Goal: Task Accomplishment & Management: Complete application form

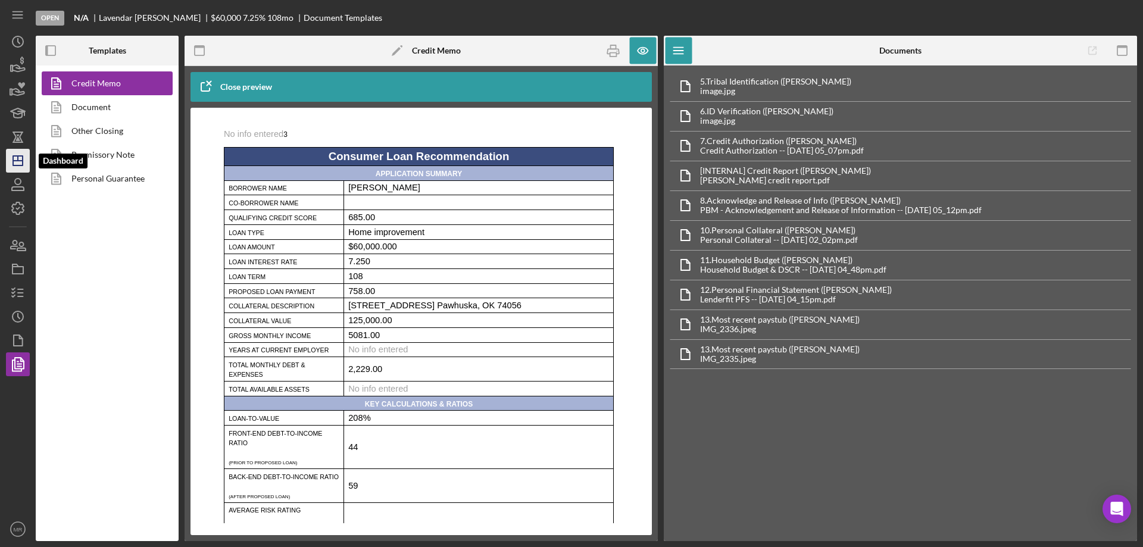
click at [19, 158] on icon "Icon/Dashboard" at bounding box center [18, 161] width 30 height 30
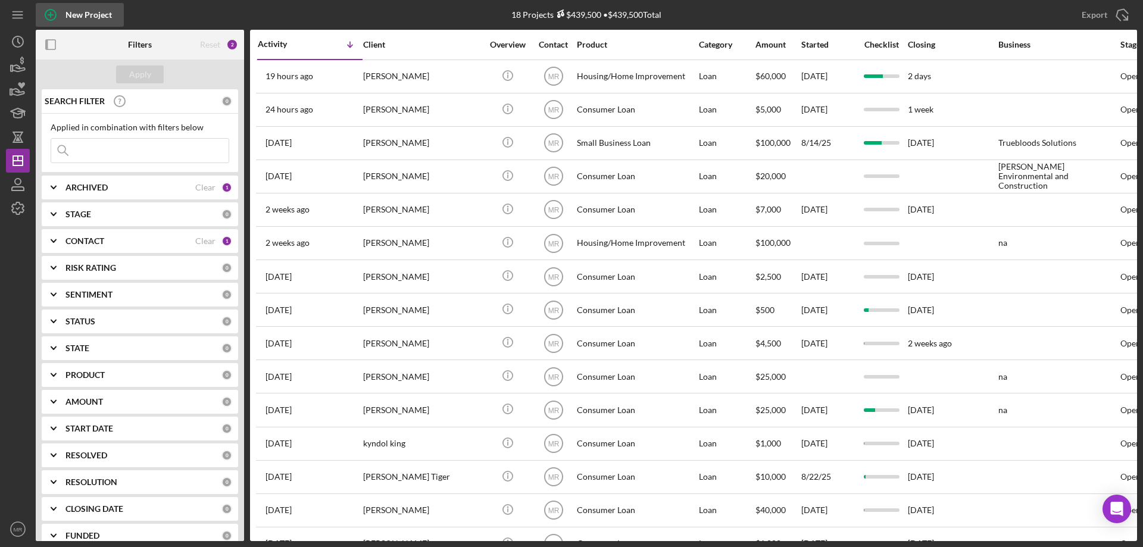
click at [73, 14] on div "New Project" at bounding box center [88, 15] width 46 height 24
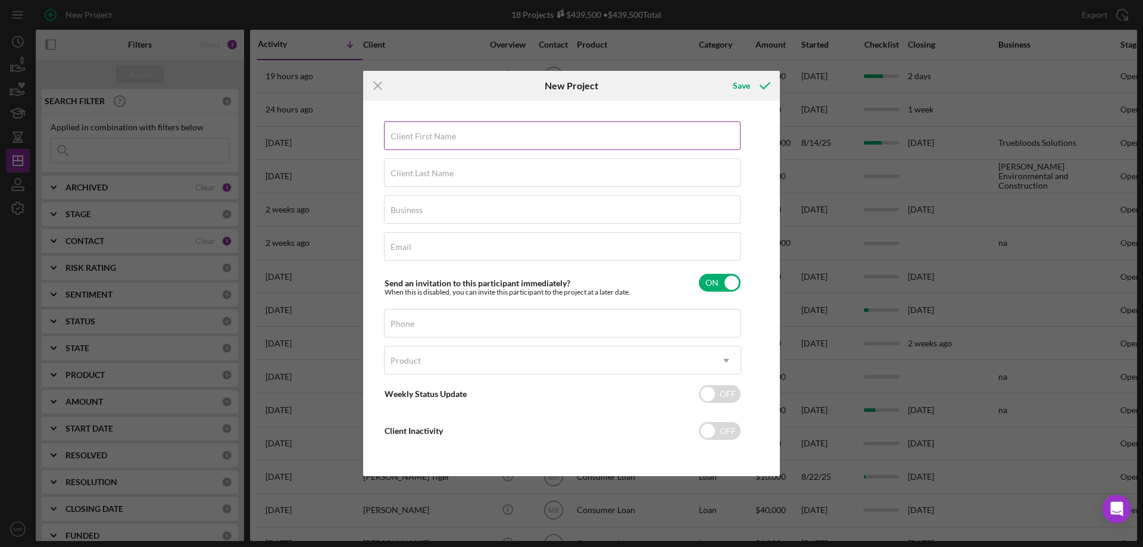
click at [405, 130] on div "Client First Name Required" at bounding box center [562, 136] width 357 height 30
type input "[PERSON_NAME]"
click at [451, 175] on label "Client Last Name" at bounding box center [422, 174] width 63 height 10
click at [451, 175] on input "Client Last Name" at bounding box center [562, 172] width 357 height 29
type input "Redman"
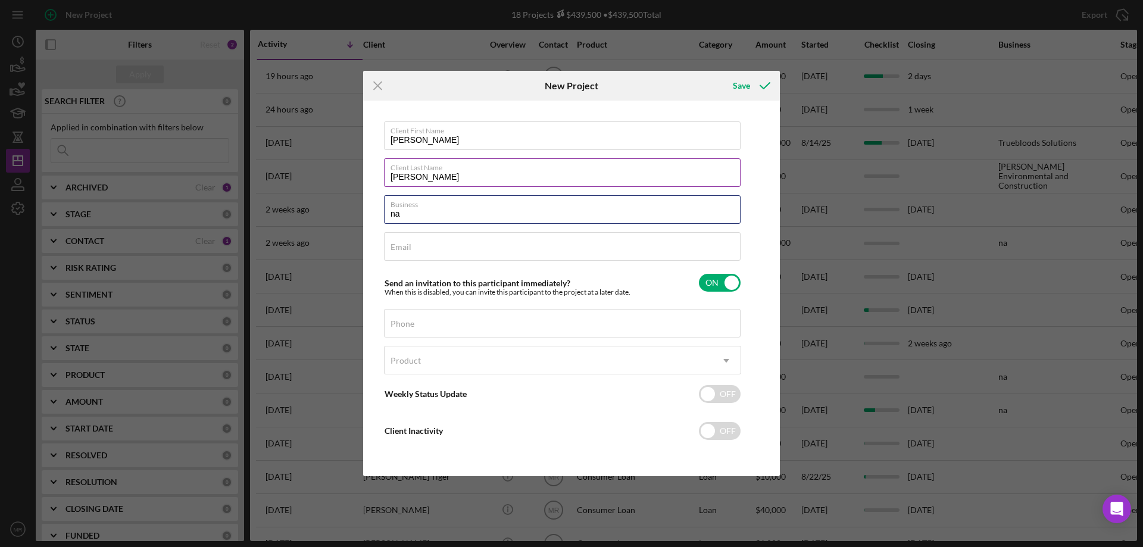
type input "na"
type input "bekkah.redman@gmail.com"
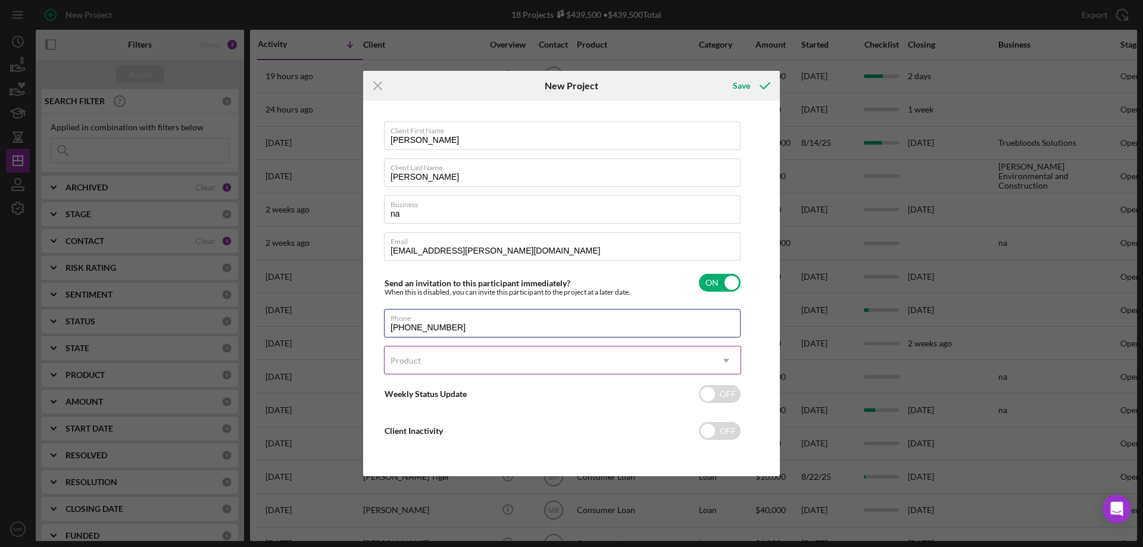
type input "(405) 979-3481"
click at [511, 364] on div "Product" at bounding box center [548, 360] width 327 height 27
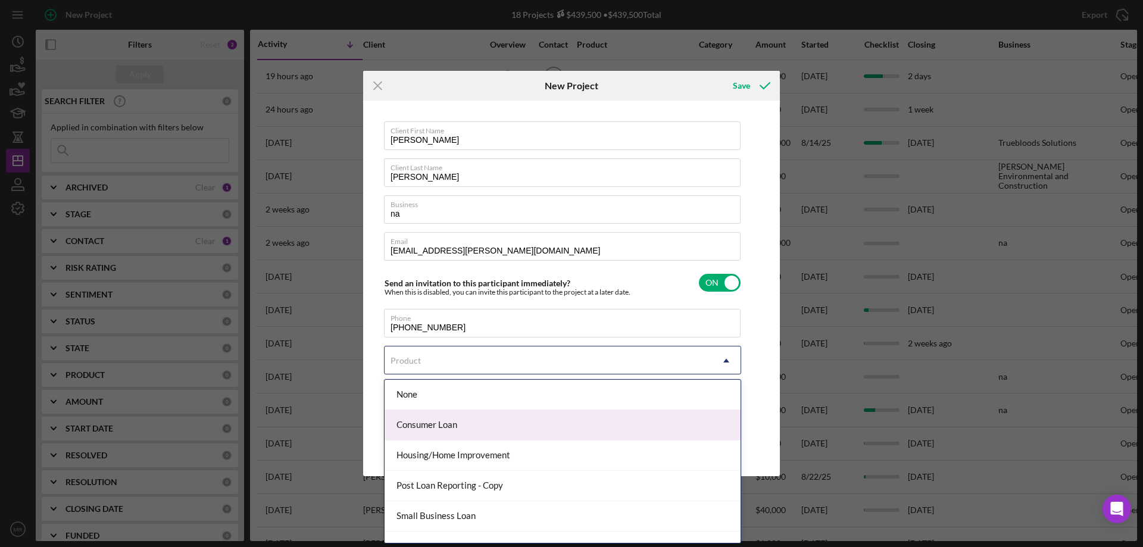
click at [460, 422] on div "Consumer Loan" at bounding box center [563, 425] width 356 height 30
checkbox input "true"
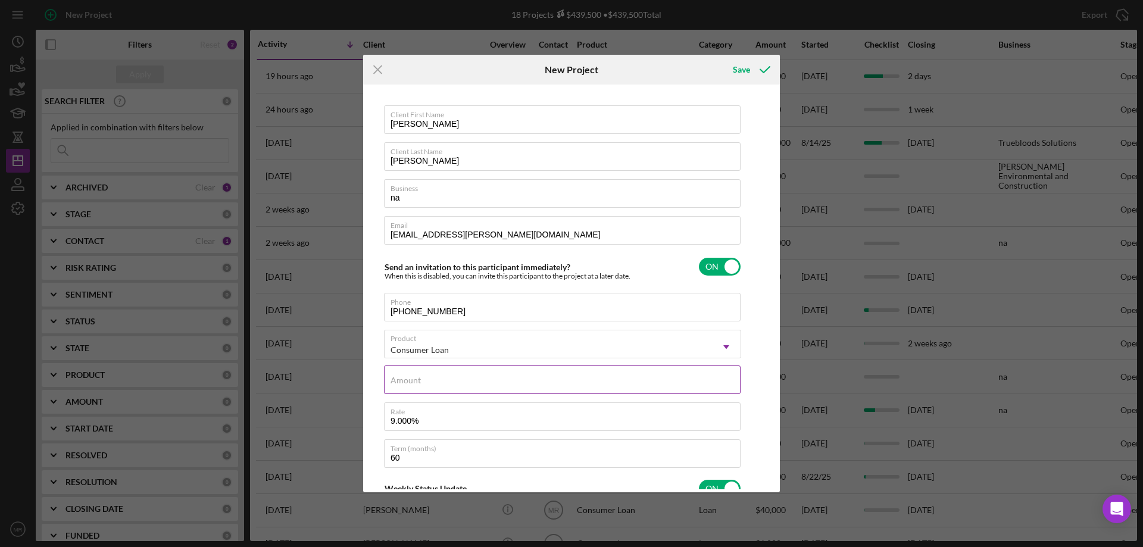
click at [457, 379] on div "Amount" at bounding box center [562, 381] width 357 height 30
type input "$1"
type textarea "Here's a snapshot of information that has been fully approved, as well as the i…"
type input "$15"
type textarea "Here's a snapshot of information that has been fully approved, as well as the i…"
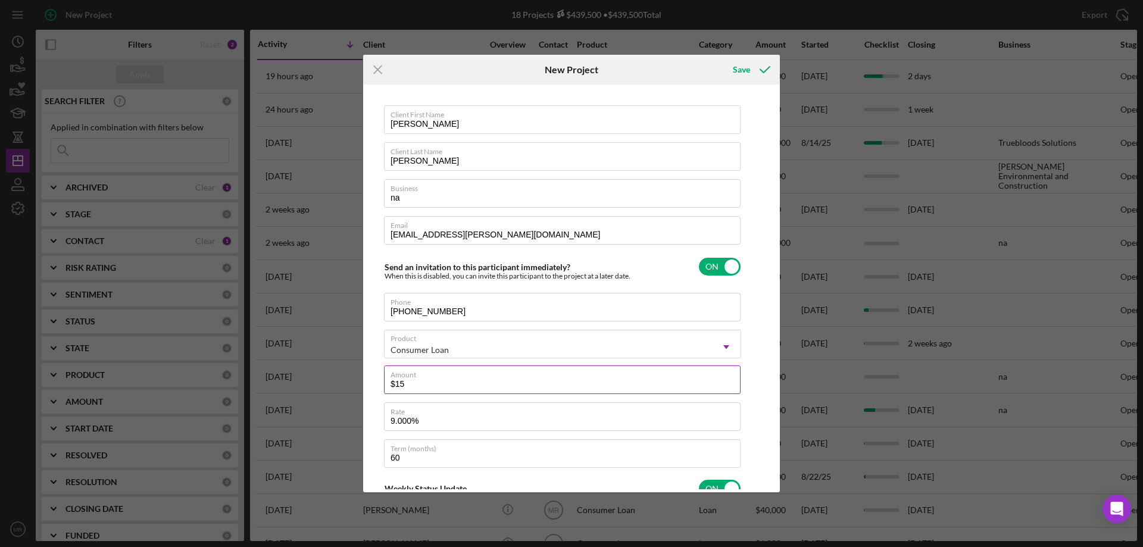
type input "$150"
type textarea "Here's a snapshot of information that has been fully approved, as well as the i…"
type input "$1,500"
type textarea "Here's a snapshot of information that has been fully approved, as well as the i…"
type input "$1,500"
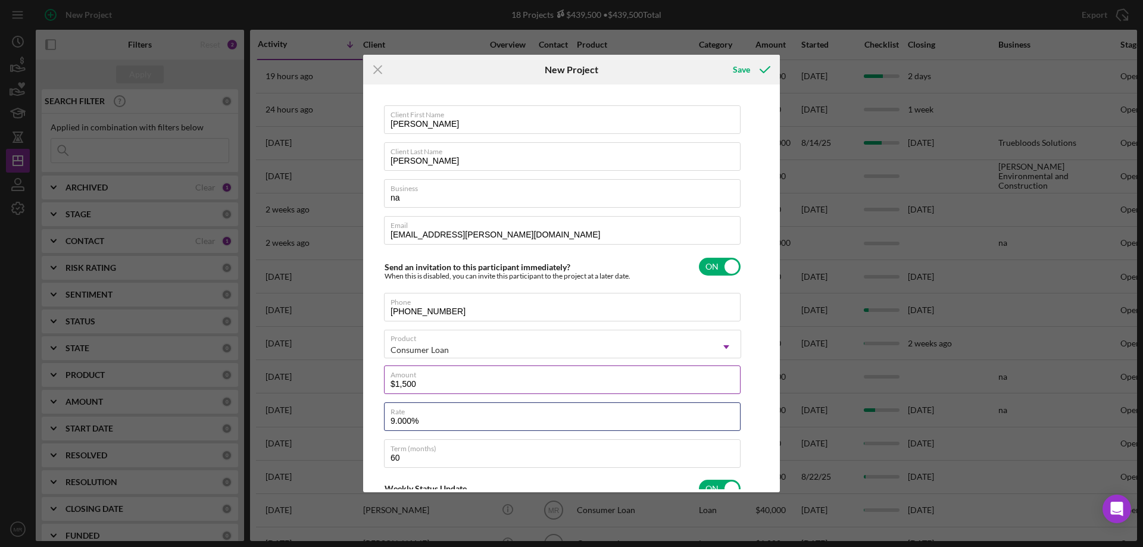
type textarea "Here's a snapshot of information that has been fully approved, as well as the i…"
type input "1%"
type textarea "Here's a snapshot of information that has been fully approved, as well as the i…"
type input "10%"
type textarea "Here's a snapshot of information that has been fully approved, as well as the i…"
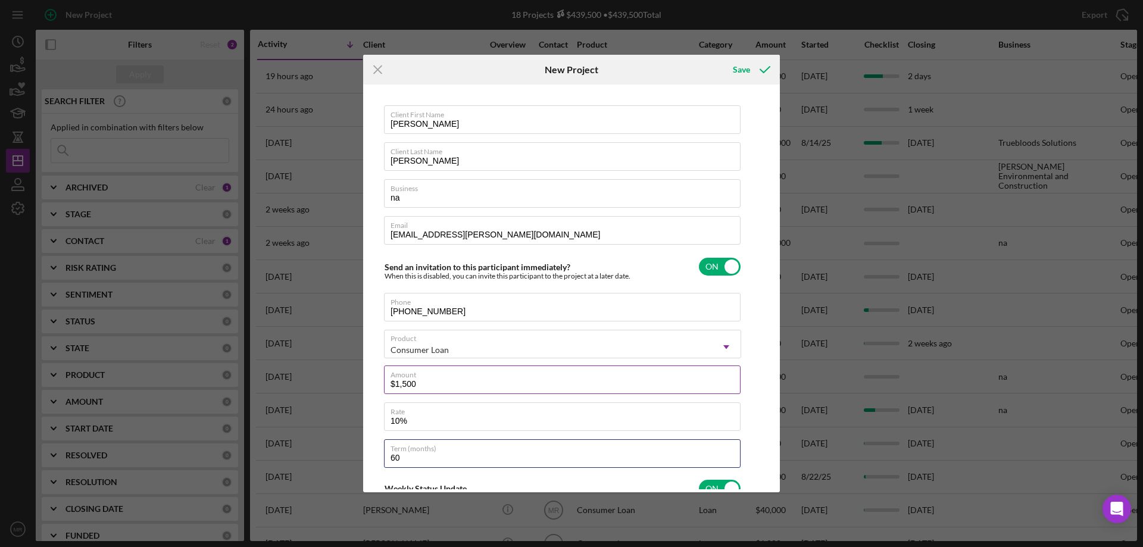
type input "10.000%"
type textarea "Here's a snapshot of information that has been fully approved, as well as the i…"
type input "1"
type textarea "Here's a snapshot of information that has been fully approved, as well as the i…"
type input "18"
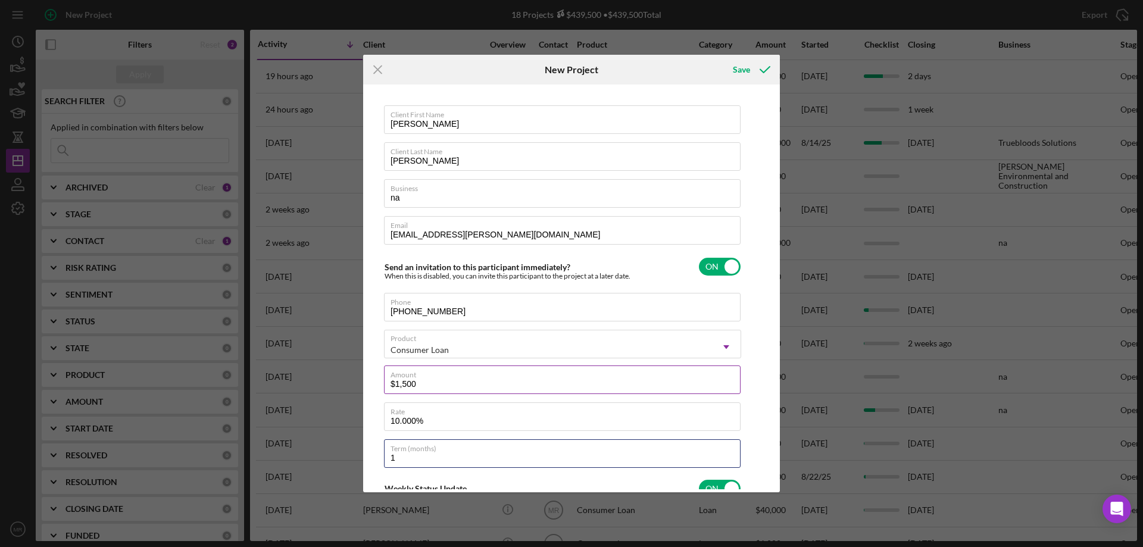
type textarea "Here's a snapshot of information that has been fully approved, as well as the i…"
type input "18"
type textarea "Here's a snapshot of information that has been fully approved, as well as the i…"
click at [611, 474] on div "Client First Name Rebekkah Client Last Name Redman Business na Email bekkah.red…" at bounding box center [562, 391] width 357 height 572
drag, startPoint x: 384, startPoint y: 160, endPoint x: 372, endPoint y: 161, distance: 12.5
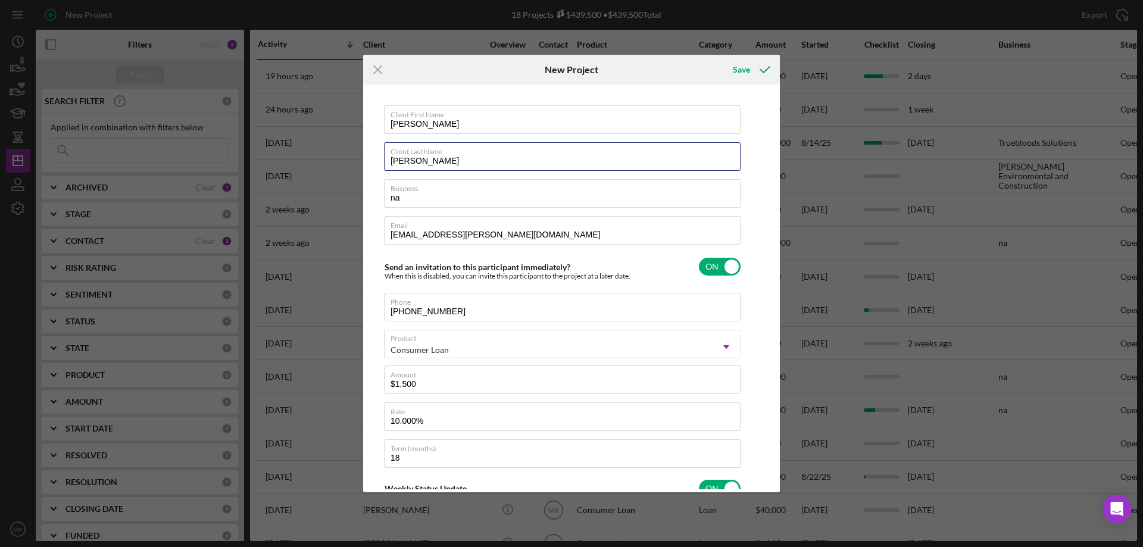
click at [373, 160] on div "Client First Name Rebekkah Client Last Name Redman Business na Email bekkah.red…" at bounding box center [571, 289] width 411 height 402
type input "H"
type textarea "Here's a snapshot of information that has been fully approved, as well as the i…"
type input "Ho"
type textarea "Here's a snapshot of information that has been fully approved, as well as the i…"
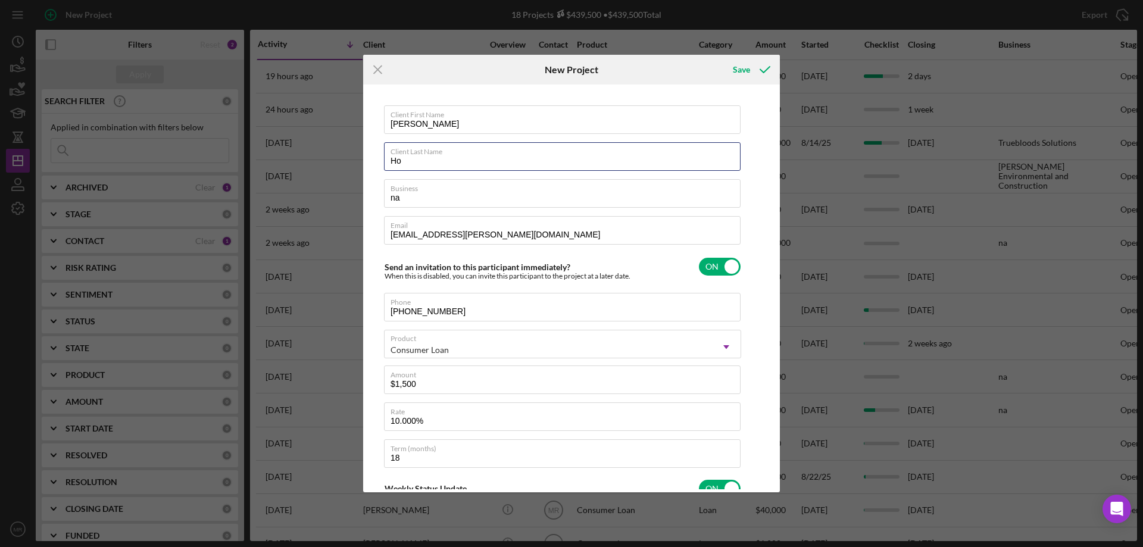
type input "Hor"
type textarea "Here's a snapshot of information that has been fully approved, as well as the i…"
type input "Hort"
type textarea "Here's a snapshot of information that has been fully approved, as well as the i…"
type input "Horto"
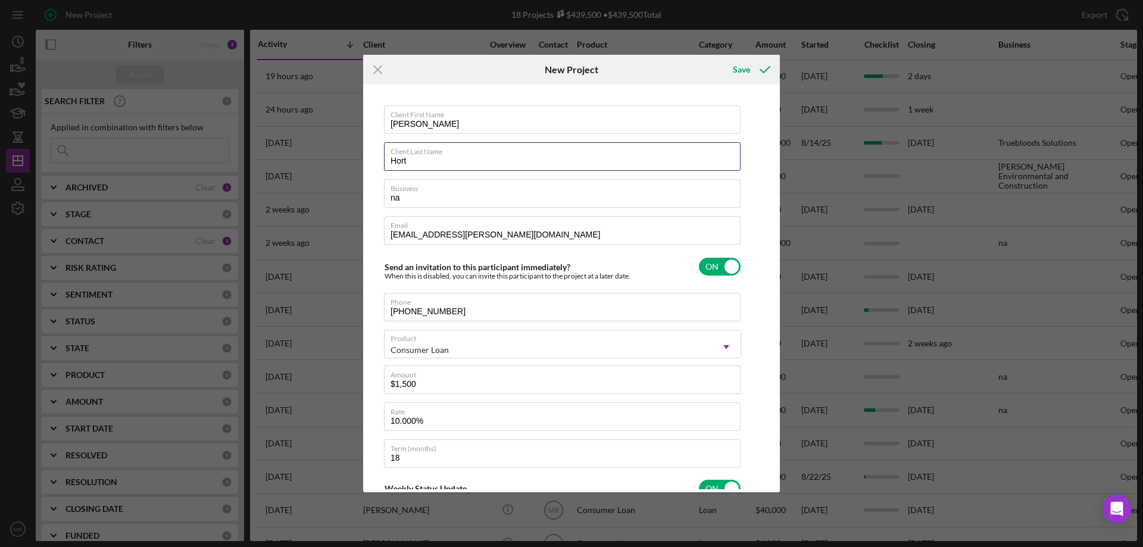
type textarea "Here's a snapshot of information that has been fully approved, as well as the i…"
type input "[PERSON_NAME]"
type textarea "Here's a snapshot of information that has been fully approved, as well as the i…"
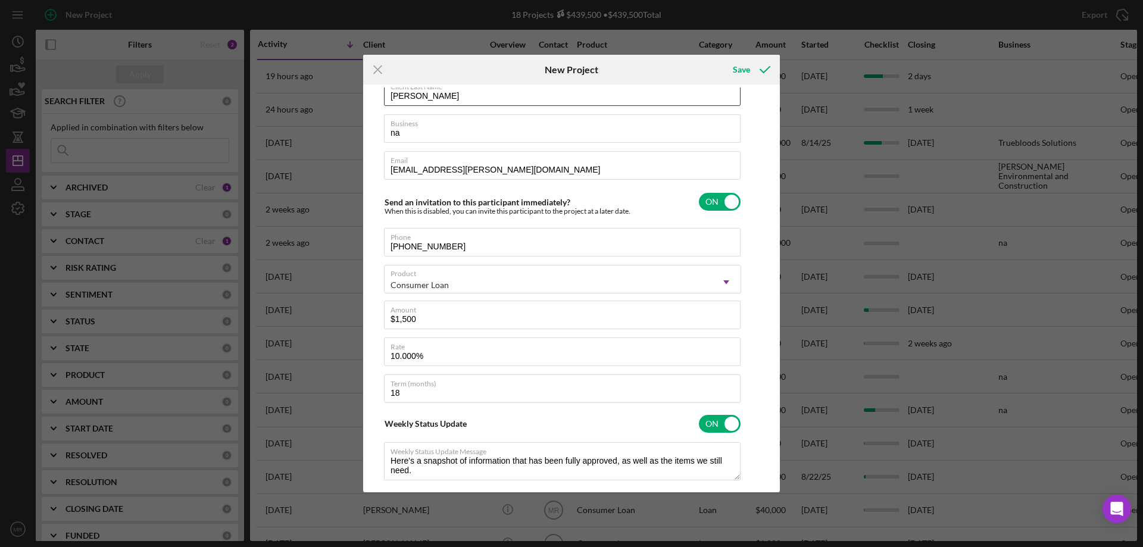
scroll to position [206, 0]
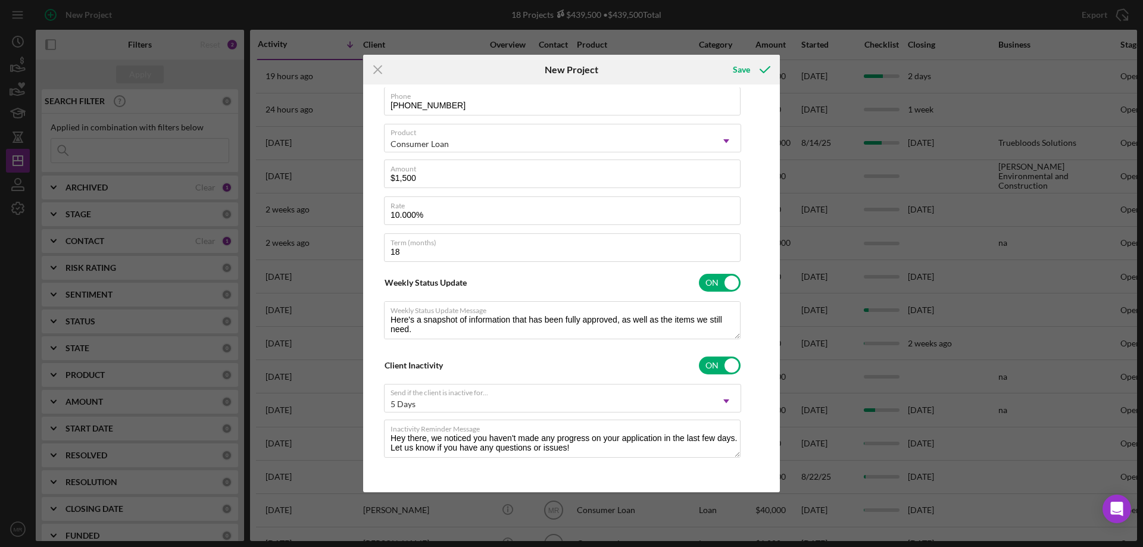
type input "[PERSON_NAME]"
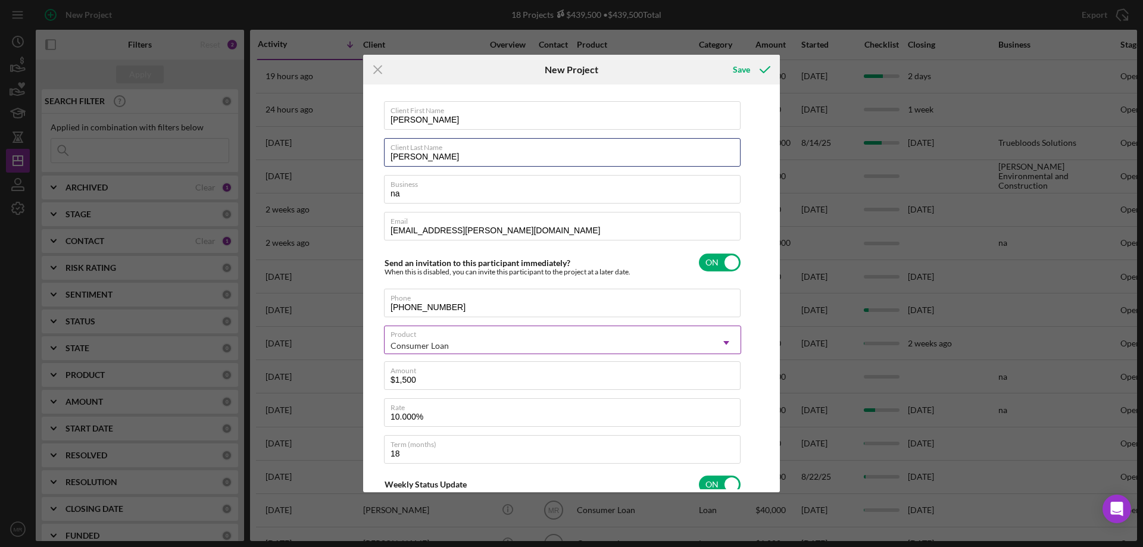
scroll to position [0, 0]
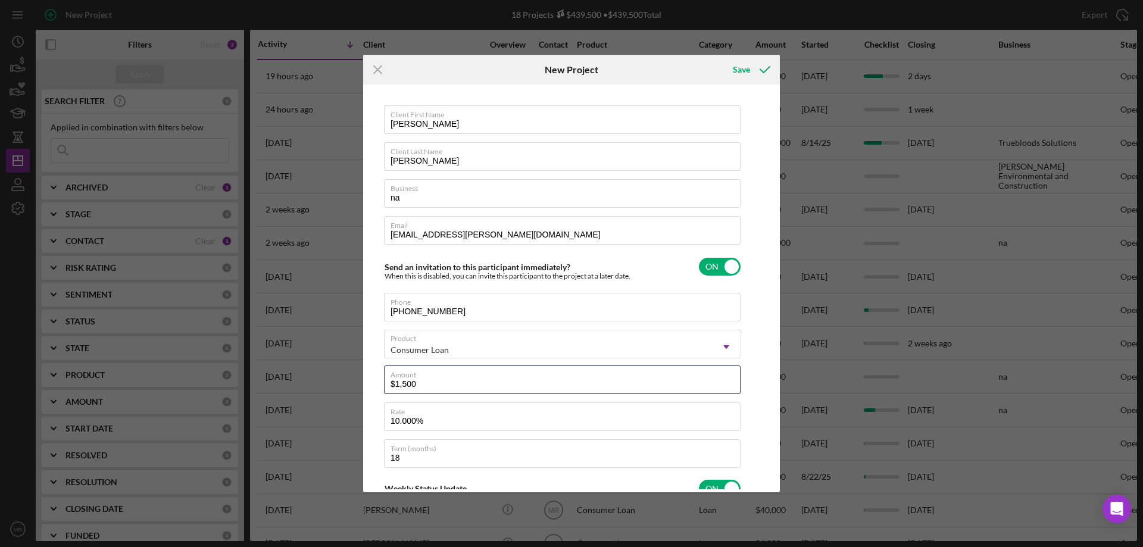
type textarea "Here's a snapshot of information that has been fully approved, as well as the i…"
drag, startPoint x: 449, startPoint y: 385, endPoint x: 350, endPoint y: 397, distance: 99.6
click at [350, 397] on div "Icon/Menu Close New Project Save Client First Name Rebekkah Client Last Name Ho…" at bounding box center [571, 273] width 1143 height 547
type input "$1"
type textarea "Here's a snapshot of information that has been fully approved, as well as the i…"
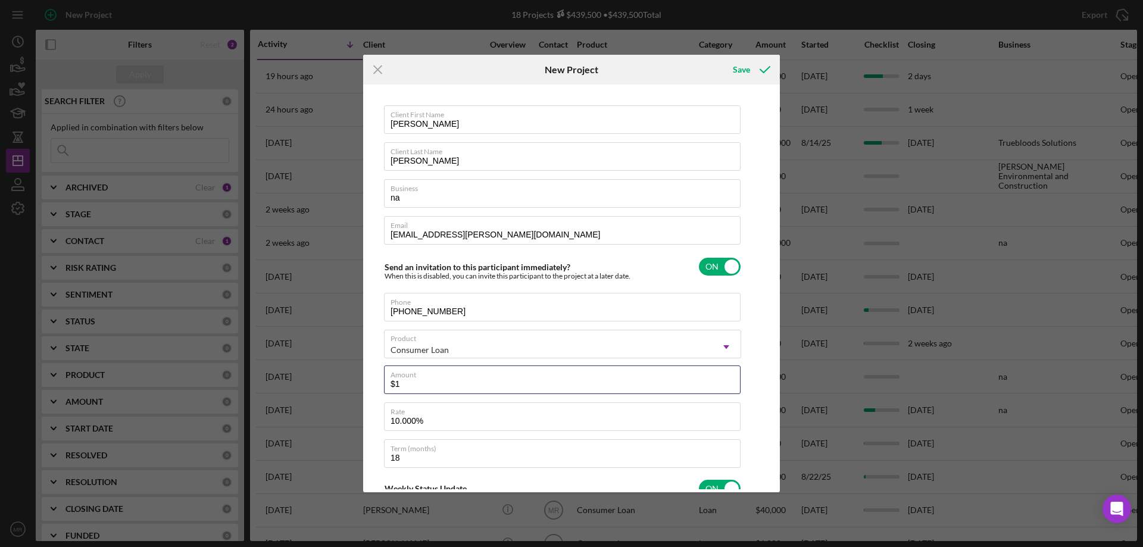
type input "$18"
type textarea "Here's a snapshot of information that has been fully approved, as well as the i…"
type input "$180"
type textarea "Here's a snapshot of information that has been fully approved, as well as the i…"
type input "$1,800"
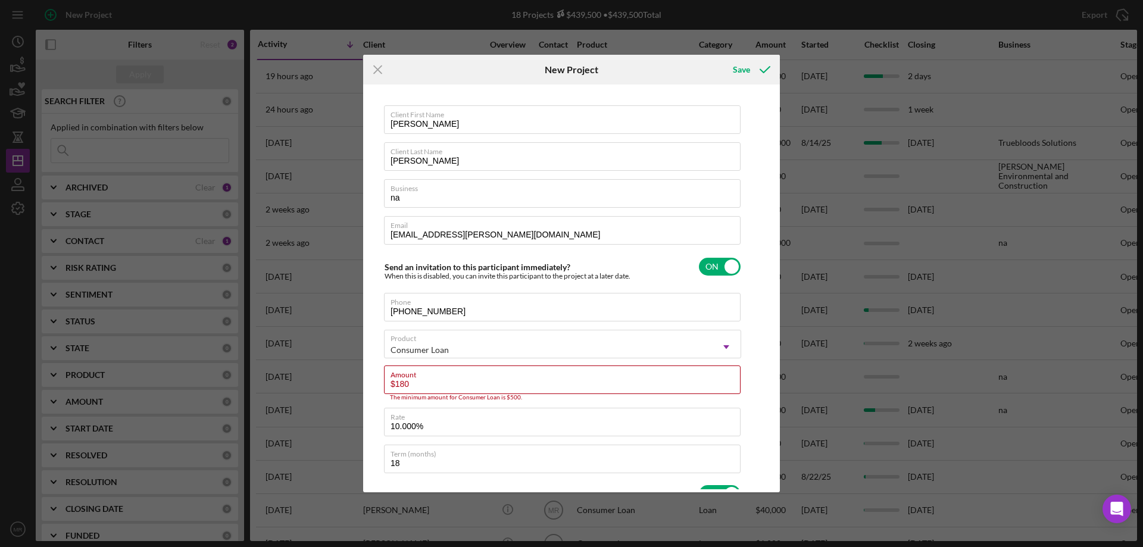
type textarea "Here's a snapshot of information that has been fully approved, as well as the i…"
type input "$1,800."
type textarea "Here's a snapshot of information that has been fully approved, as well as the i…"
type input "$1,800.0"
type textarea "Here's a snapshot of information that has been fully approved, as well as the i…"
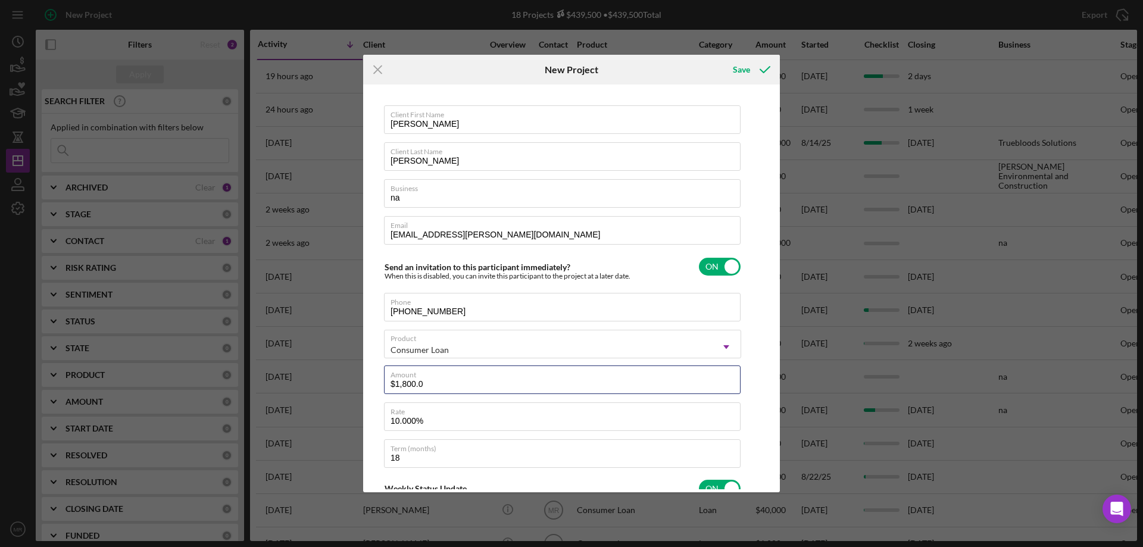
type input "$1,800."
type textarea "Here's a snapshot of information that has been fully approved, as well as the i…"
type input "$1,800"
type textarea "Here's a snapshot of information that has been fully approved, as well as the i…"
type input "$1,800"
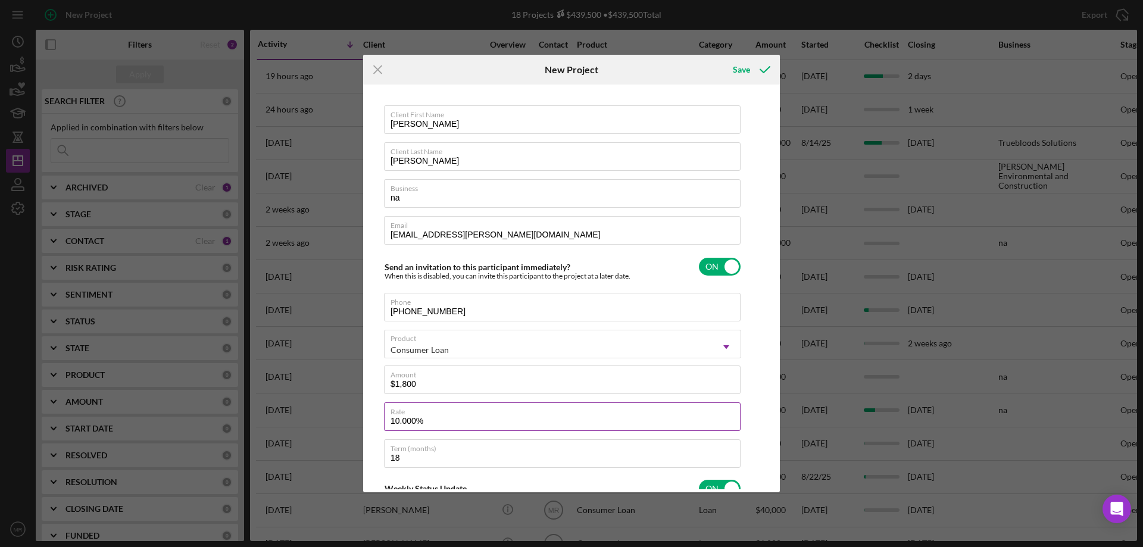
type textarea "Here's a snapshot of information that has been fully approved, as well as the i…"
drag, startPoint x: 419, startPoint y: 419, endPoint x: 377, endPoint y: 424, distance: 42.0
click at [379, 425] on div "Client First Name Rebekkah Client Last Name Horton Business na Email bekkah.red…" at bounding box center [571, 289] width 411 height 402
type input "1%"
type textarea "Here's a snapshot of information that has been fully approved, as well as the i…"
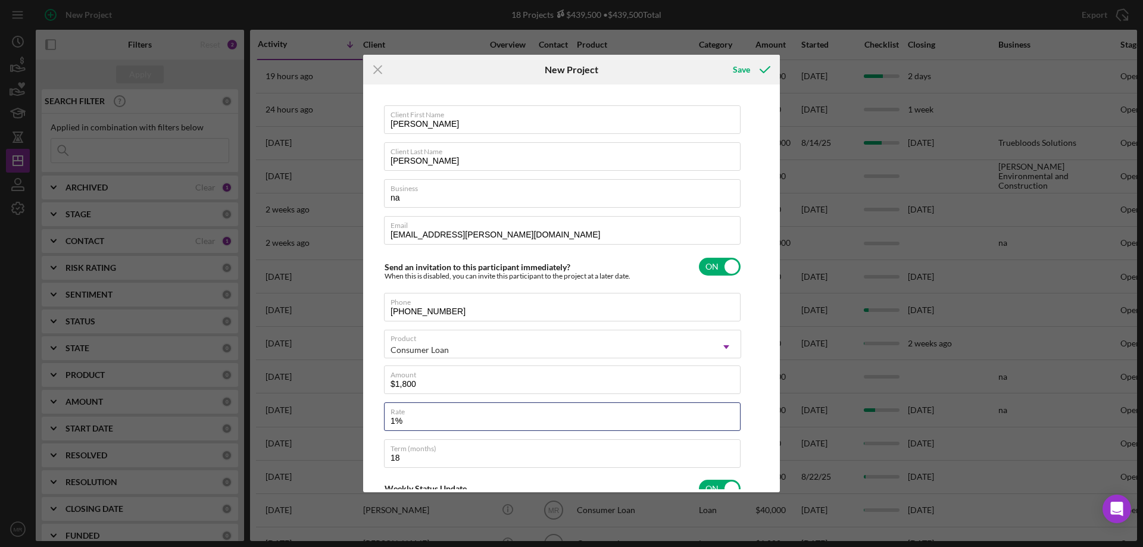
type input "10%"
type textarea "Here's a snapshot of information that has been fully approved, as well as the i…"
type input "10.%"
type textarea "Here's a snapshot of information that has been fully approved, as well as the i…"
type input "10.5%"
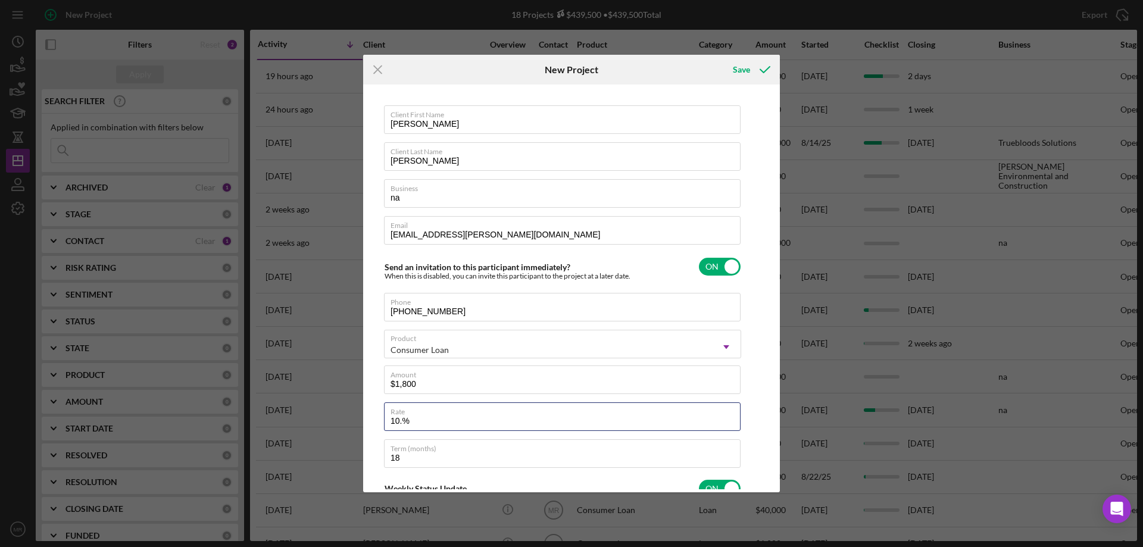
type textarea "Here's a snapshot of information that has been fully approved, as well as the i…"
type input "10.500%"
type textarea "Here's a snapshot of information that has been fully approved, as well as the i…"
drag, startPoint x: 417, startPoint y: 459, endPoint x: 361, endPoint y: 467, distance: 56.6
click at [361, 467] on div "Icon/Menu Close New Project Save Client First Name Rebekkah Client Last Name Ho…" at bounding box center [571, 273] width 1143 height 547
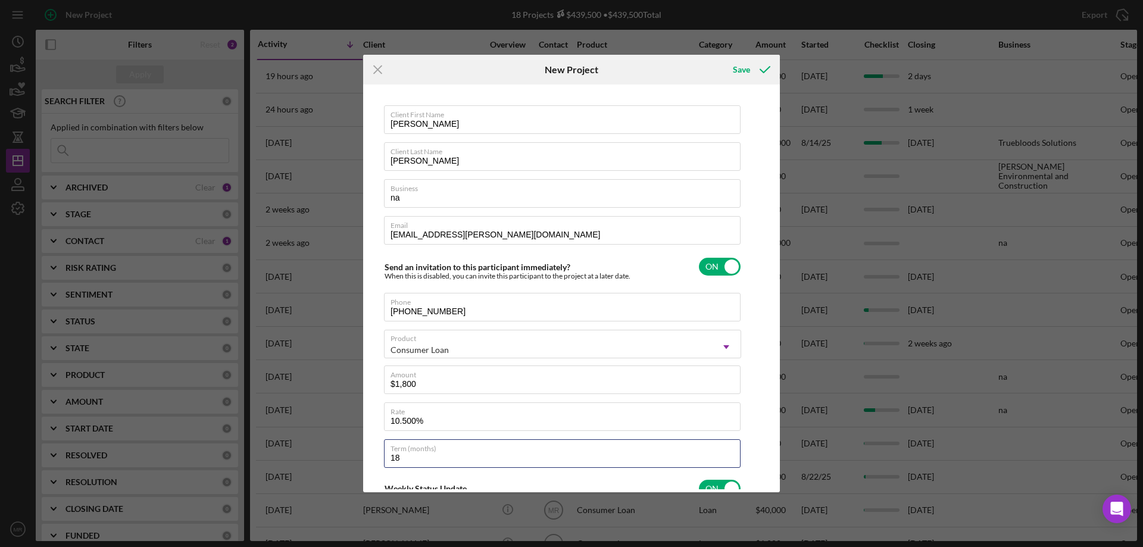
type input "1"
type textarea "Here's a snapshot of information that has been fully approved, as well as the i…"
type input "12"
type textarea "Here's a snapshot of information that has been fully approved, as well as the i…"
type input "12"
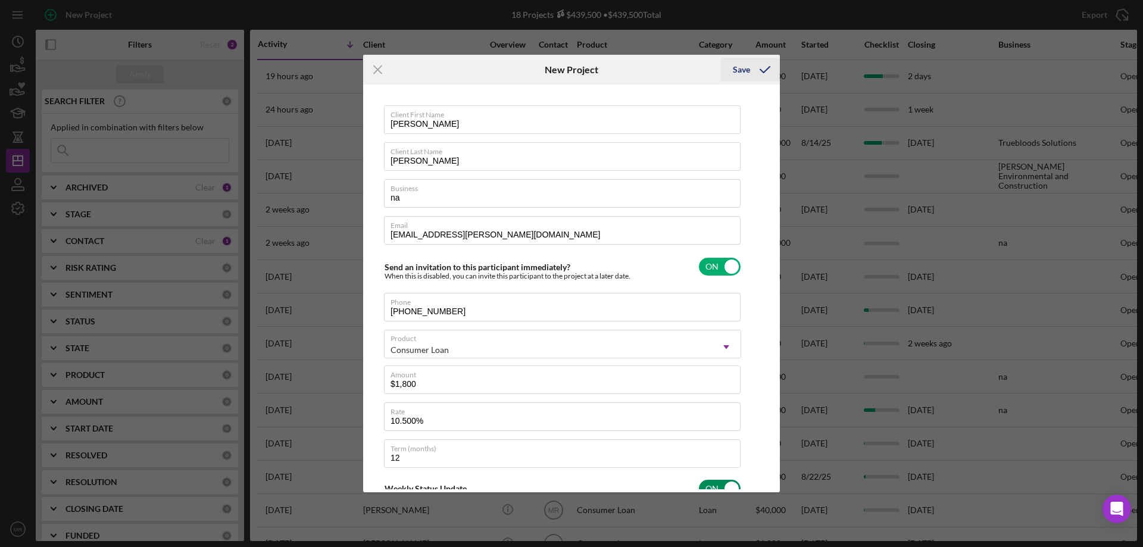
click at [752, 73] on icon "submit" at bounding box center [765, 70] width 30 height 30
type textarea "Here's a snapshot of information that has been fully approved, as well as the i…"
checkbox input "false"
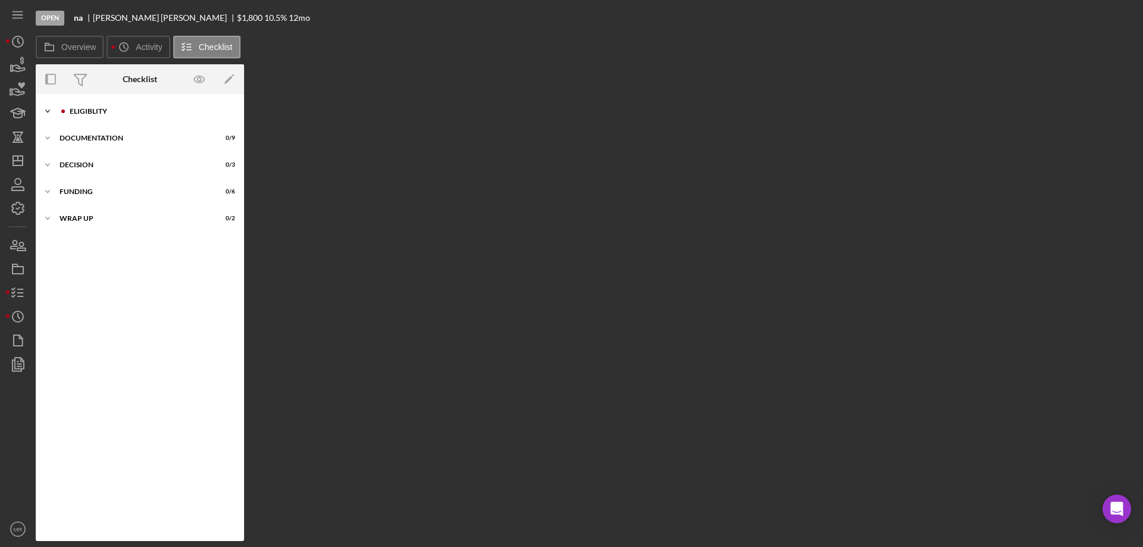
click at [98, 111] on div "Eligiblity" at bounding box center [150, 111] width 160 height 7
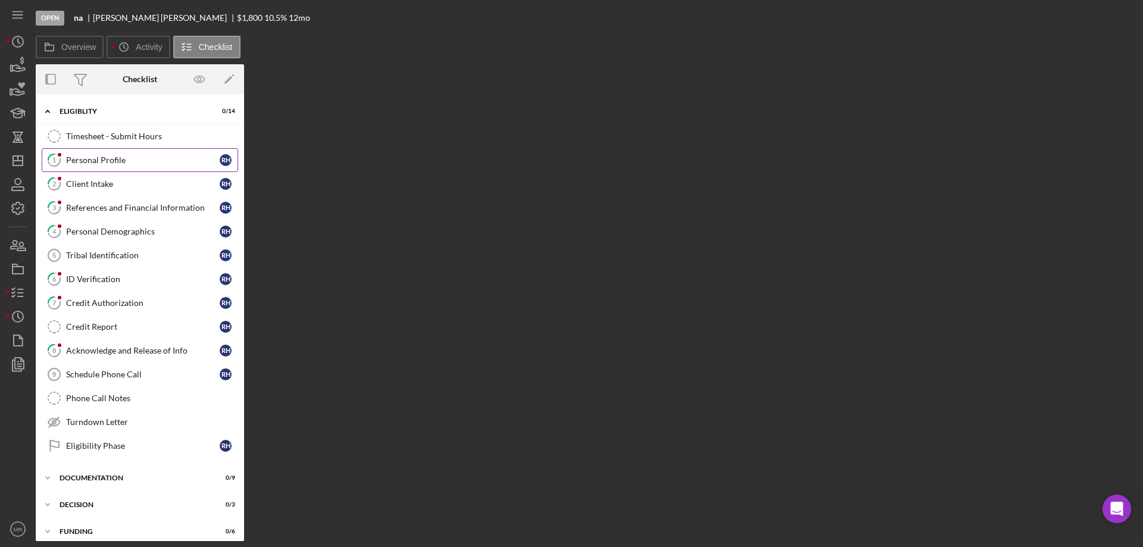
click at [90, 163] on div "Personal Profile" at bounding box center [143, 160] width 154 height 10
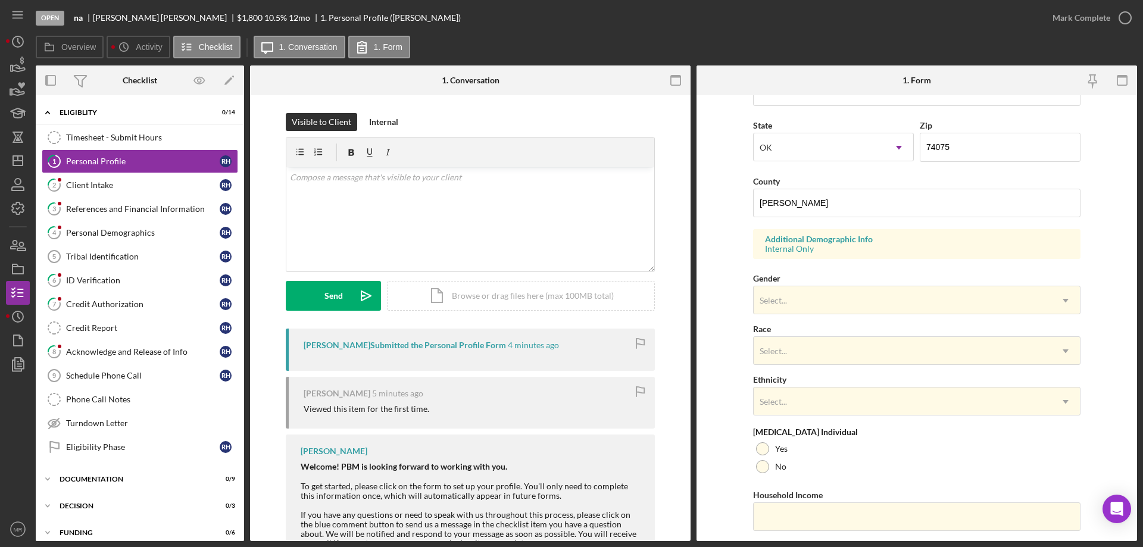
scroll to position [349, 0]
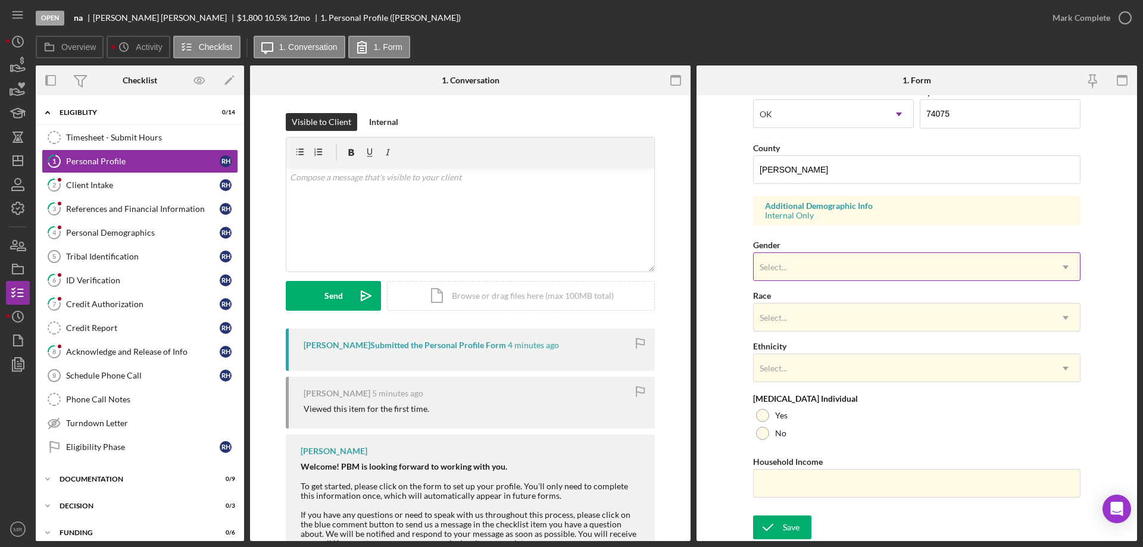
drag, startPoint x: 874, startPoint y: 272, endPoint x: 859, endPoint y: 279, distance: 17.3
click at [873, 272] on div "Select..." at bounding box center [903, 267] width 298 height 27
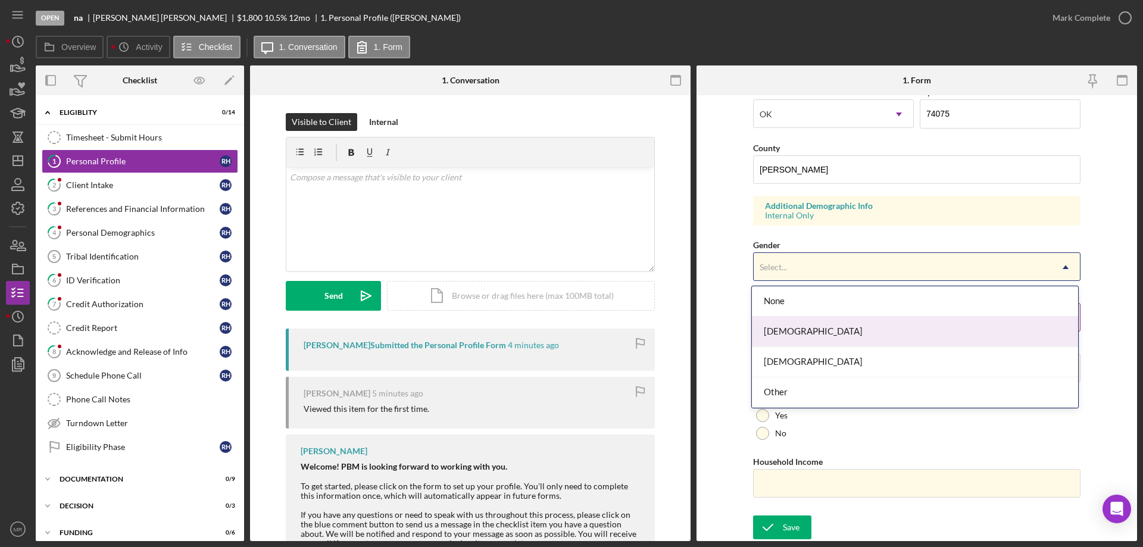
click at [853, 329] on div "Female" at bounding box center [915, 332] width 326 height 30
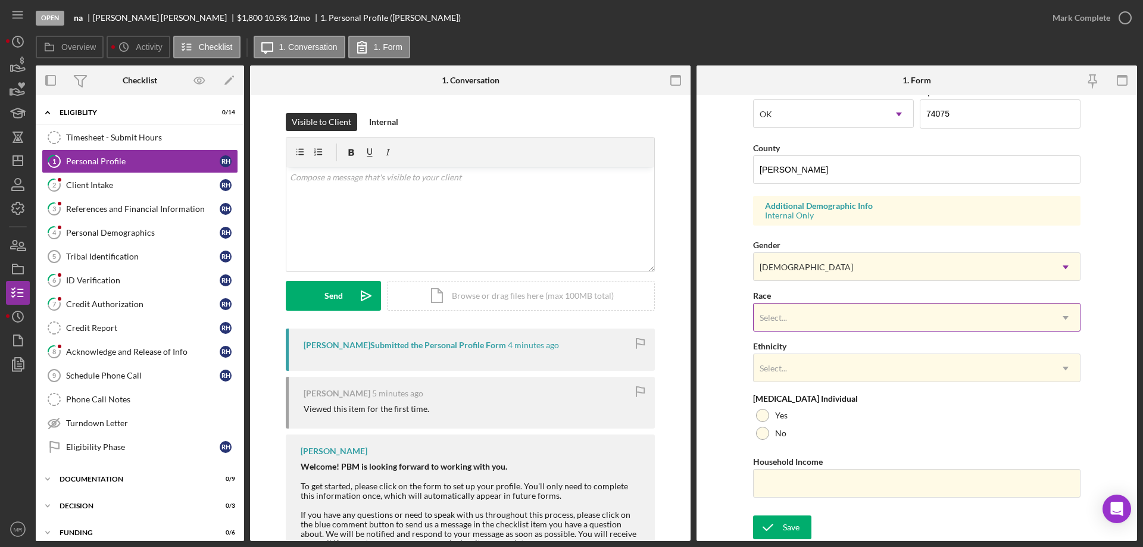
click at [848, 322] on div "Select..." at bounding box center [903, 317] width 298 height 27
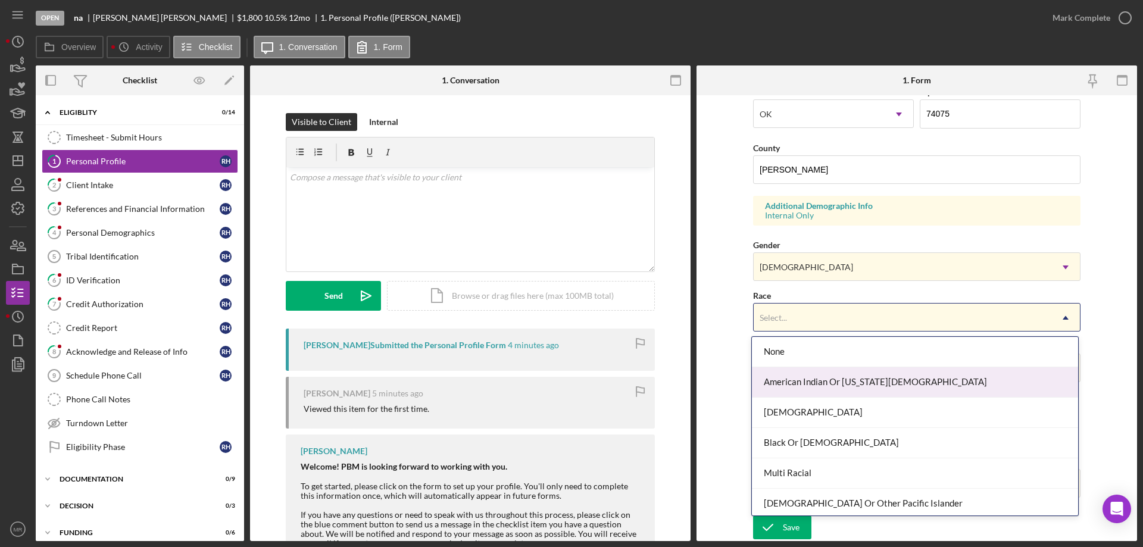
click at [859, 388] on div "American Indian Or Alaska Native" at bounding box center [915, 382] width 326 height 30
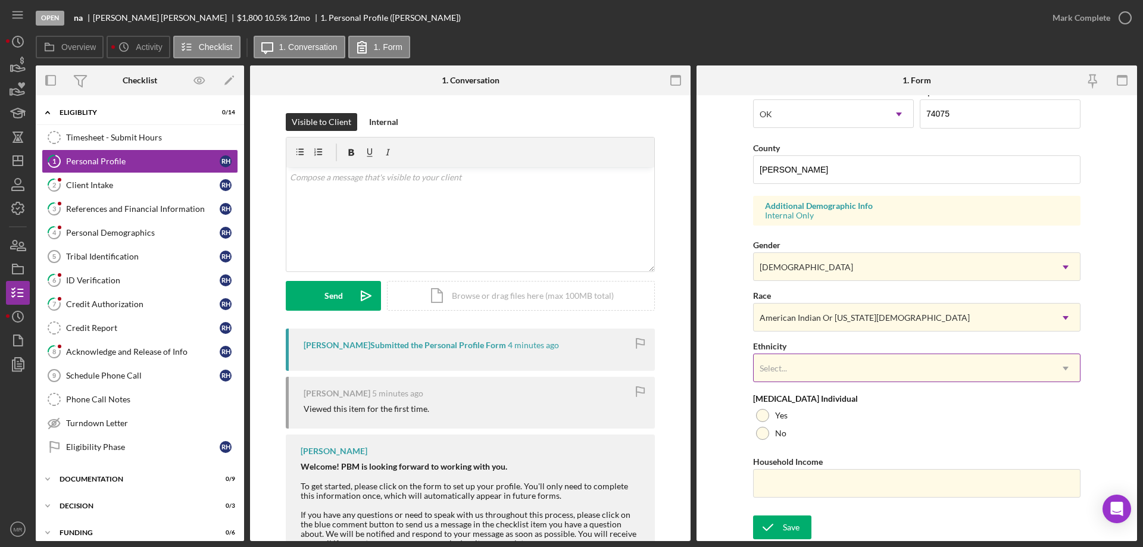
click at [846, 363] on div "Select..." at bounding box center [903, 368] width 298 height 27
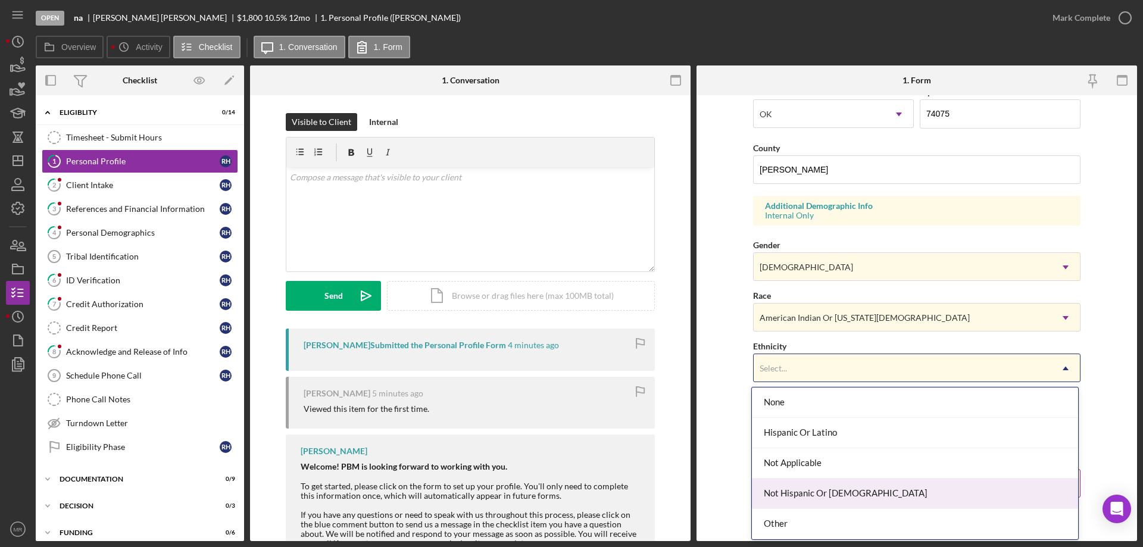
click at [831, 492] on div "Not Hispanic Or Latino" at bounding box center [915, 494] width 326 height 30
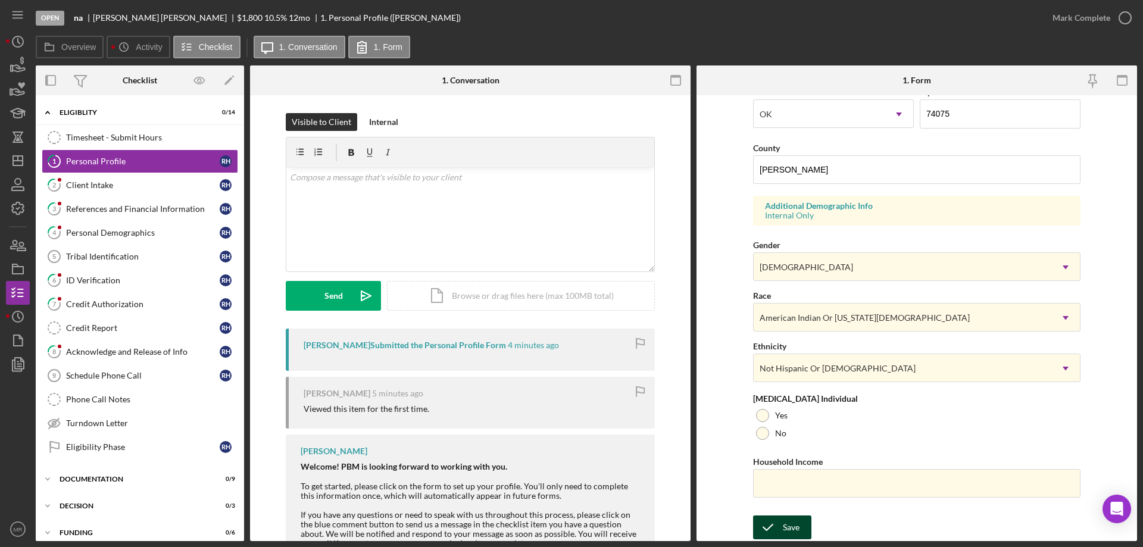
click at [781, 528] on button "Save" at bounding box center [782, 528] width 58 height 24
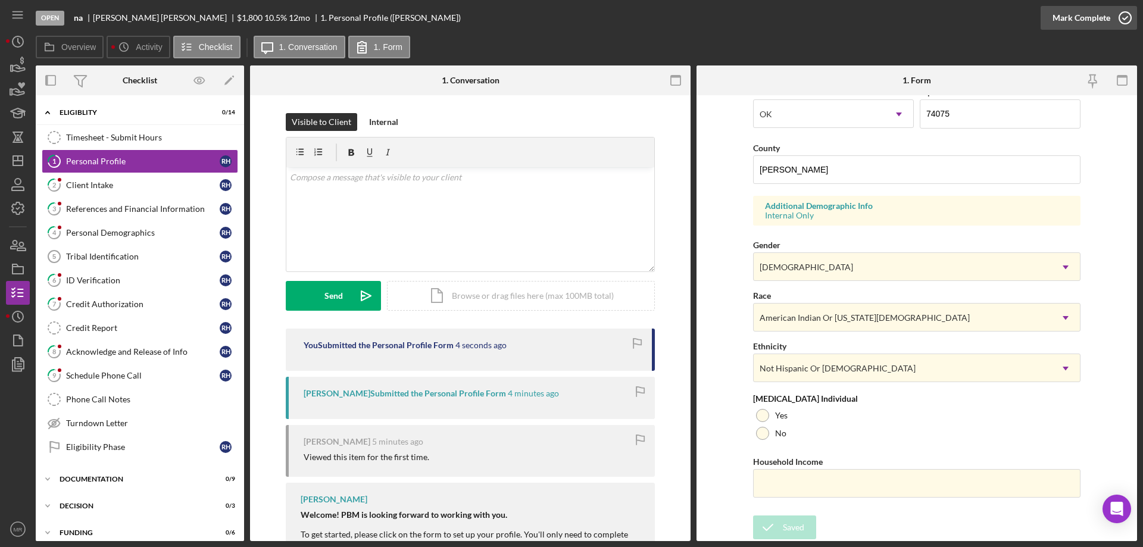
click at [1125, 15] on icon "button" at bounding box center [1125, 18] width 30 height 30
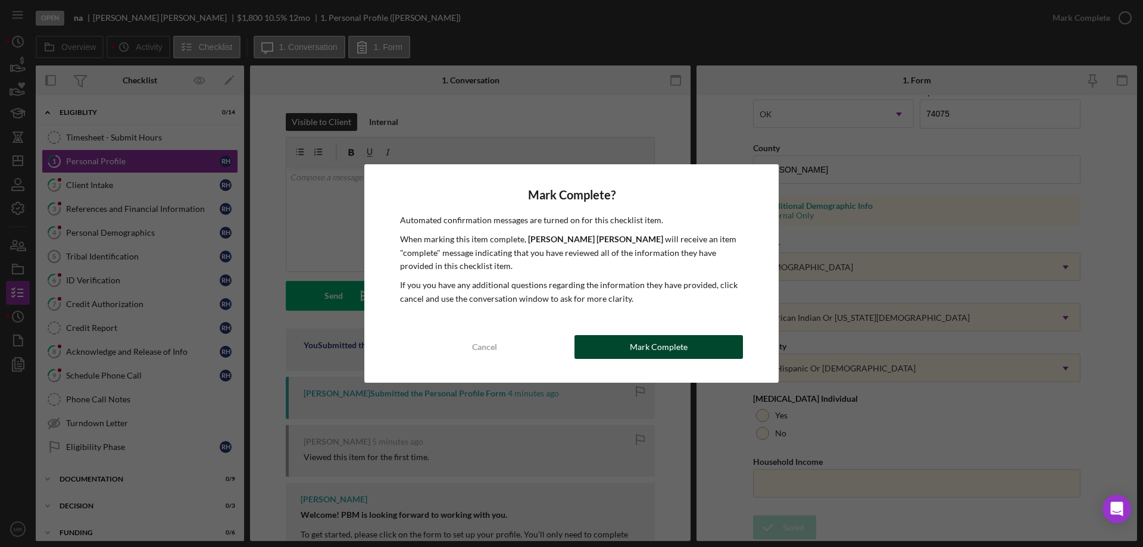
click at [659, 343] on div "Mark Complete" at bounding box center [659, 347] width 58 height 24
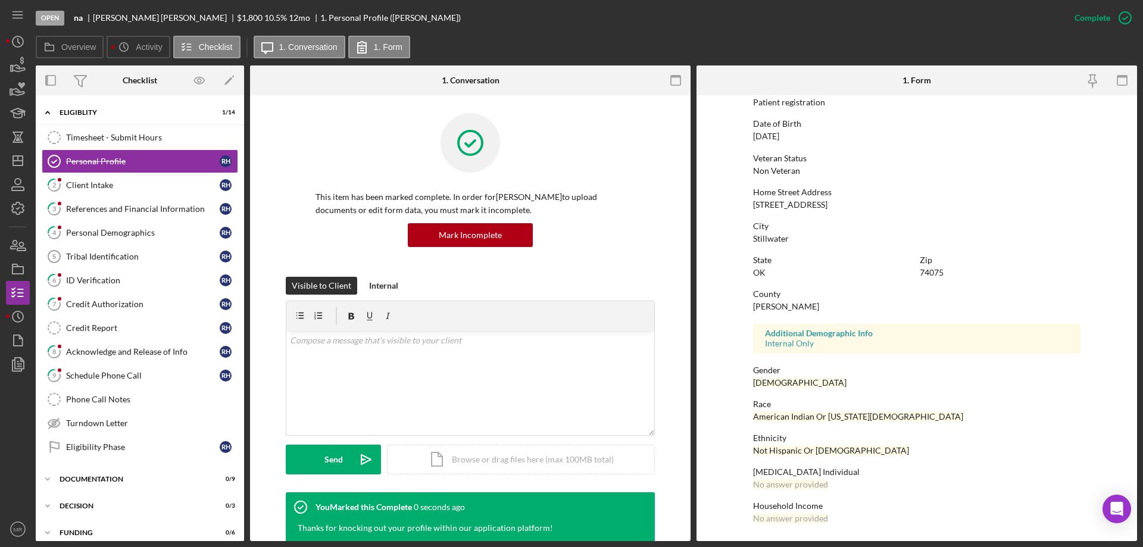
scroll to position [110, 0]
click at [145, 187] on div "Client Intake" at bounding box center [143, 185] width 154 height 10
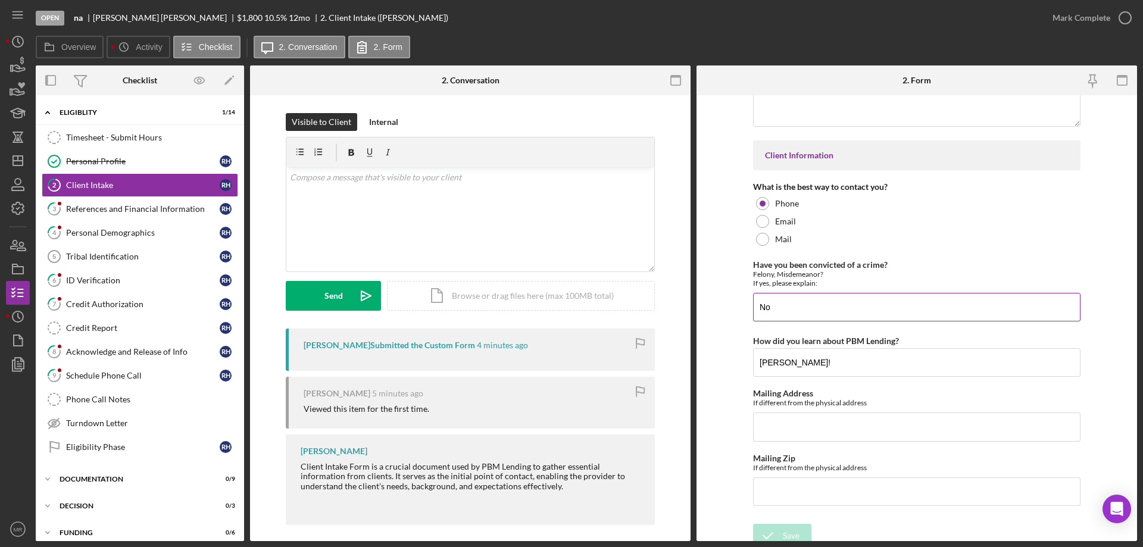
scroll to position [1662, 0]
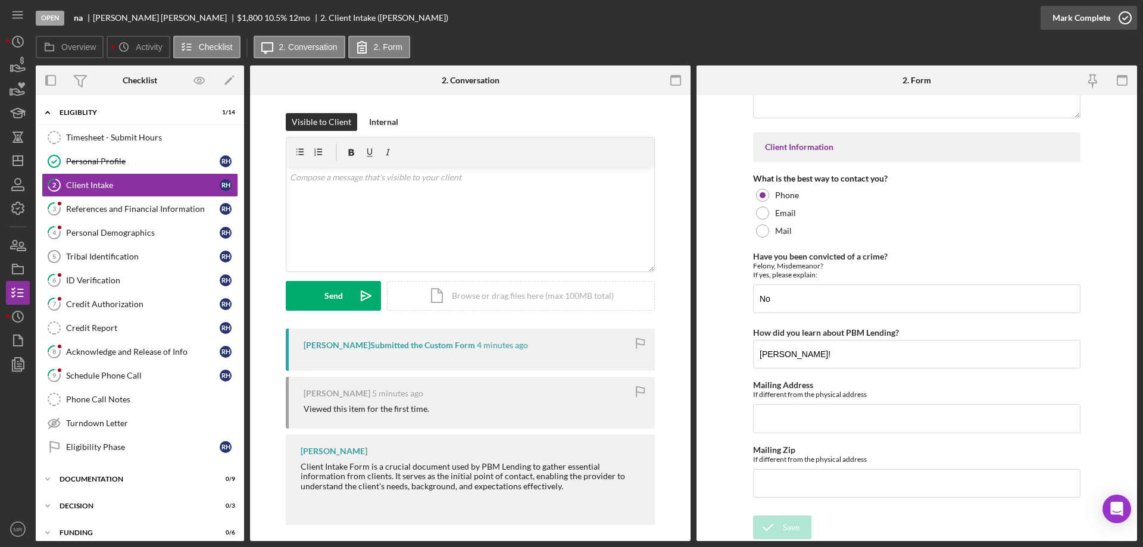
click at [1122, 17] on icon "button" at bounding box center [1125, 18] width 30 height 30
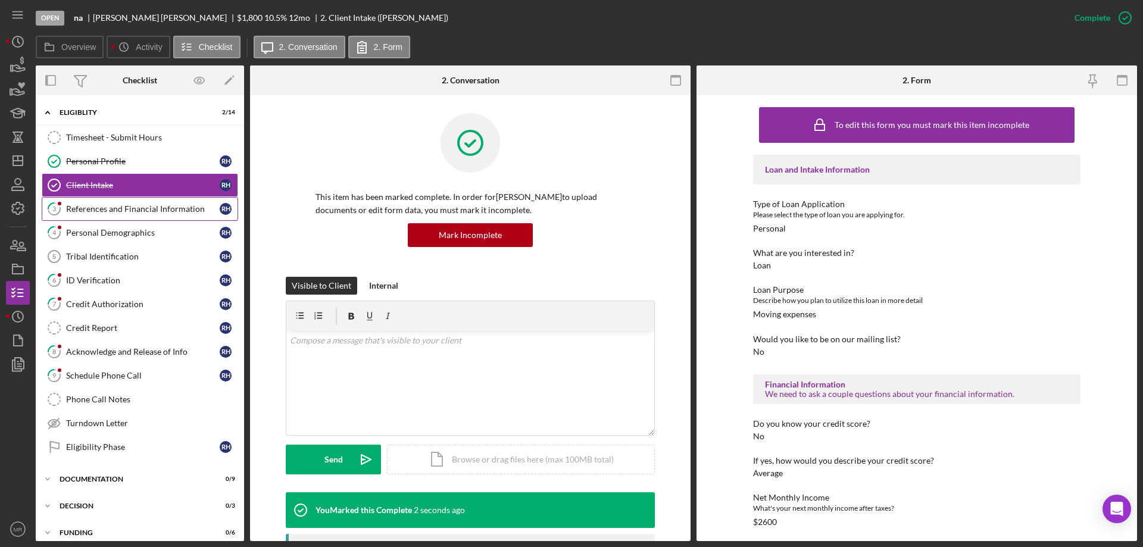
drag, startPoint x: 96, startPoint y: 210, endPoint x: 92, endPoint y: 224, distance: 14.3
click at [95, 211] on div "References and Financial Information" at bounding box center [143, 209] width 154 height 10
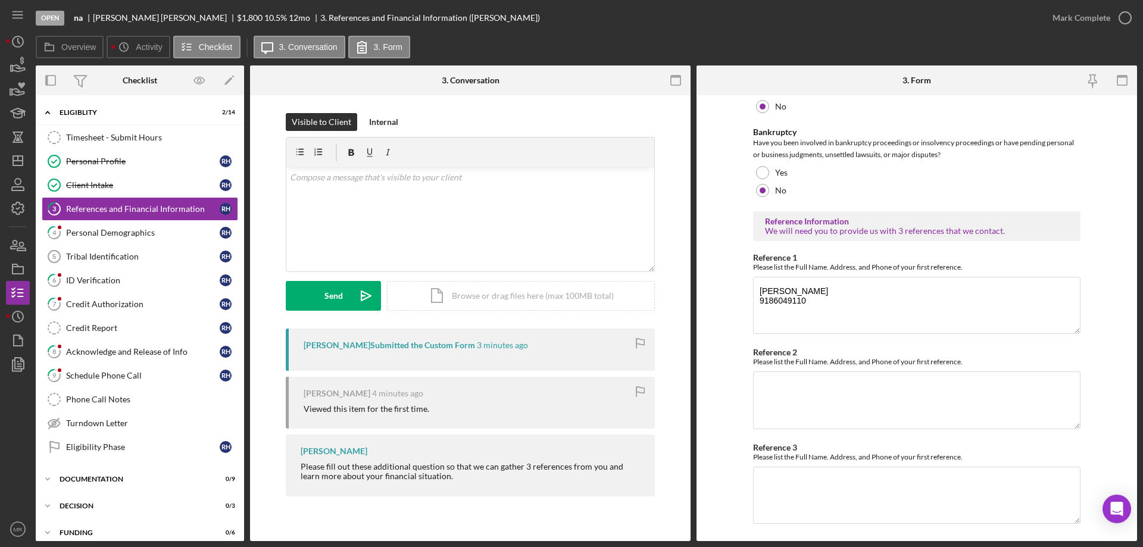
scroll to position [405, 0]
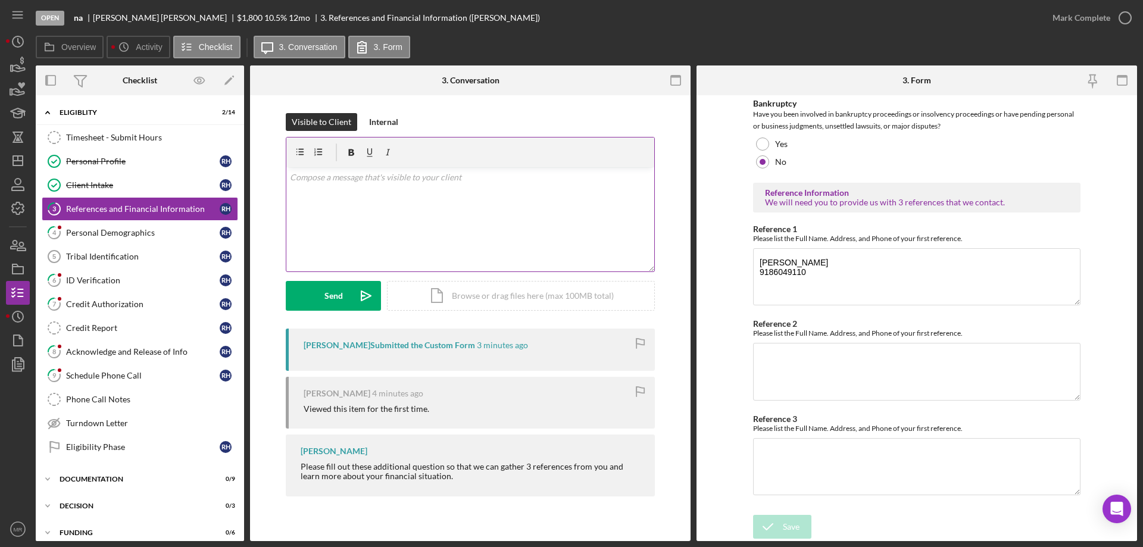
click at [416, 219] on div "v Color teal Color pink Remove color Add row above Add row below Add column bef…" at bounding box center [470, 219] width 368 height 104
drag, startPoint x: 310, startPoint y: 291, endPoint x: 320, endPoint y: 286, distance: 10.9
click at [311, 291] on button "Send Icon/icon-invite-send" at bounding box center [333, 296] width 95 height 30
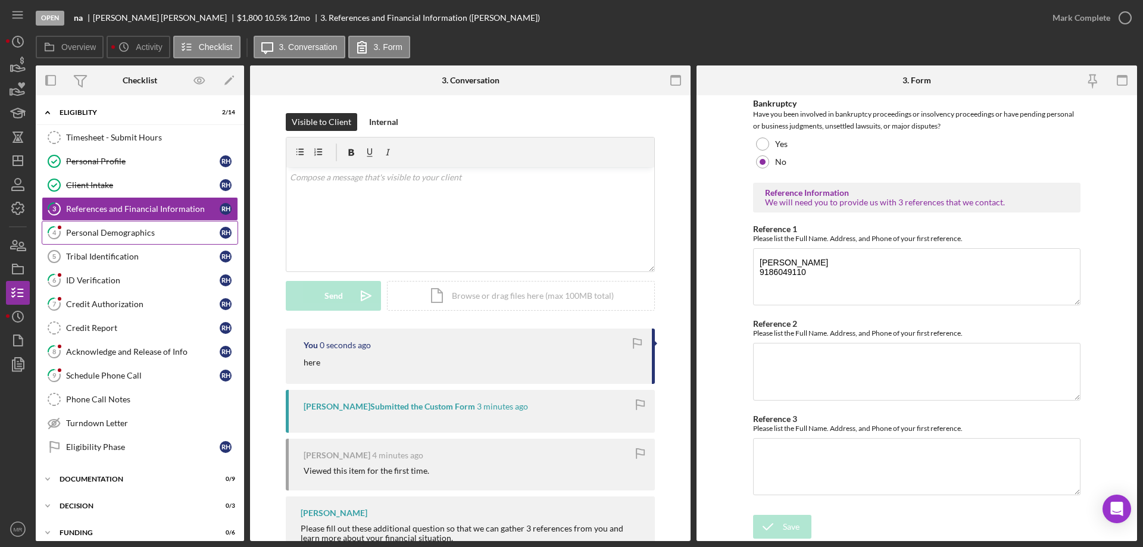
click at [96, 228] on div "Personal Demographics" at bounding box center [143, 233] width 154 height 10
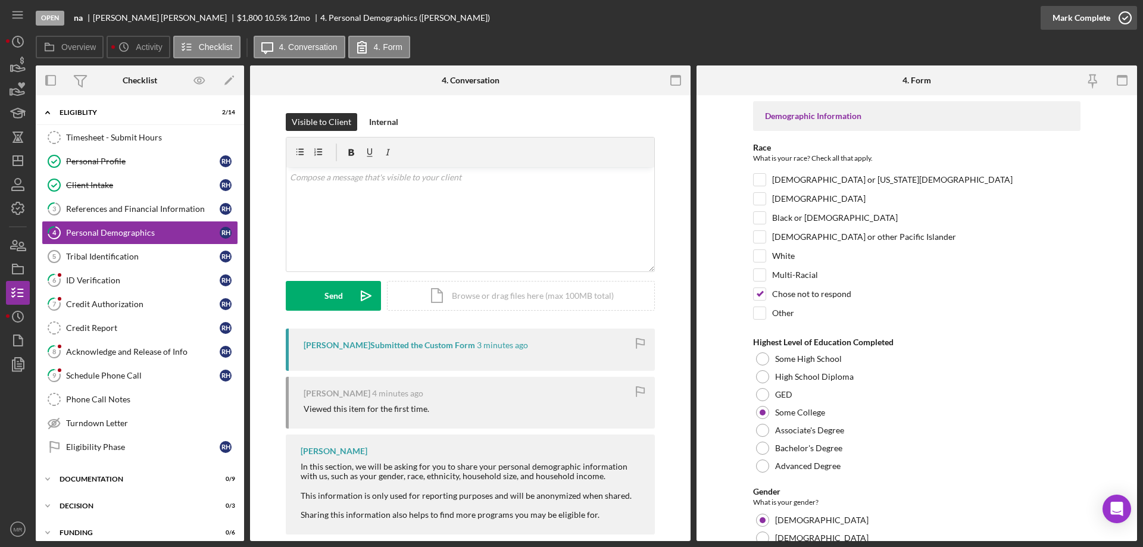
click at [1125, 14] on icon "button" at bounding box center [1125, 18] width 30 height 30
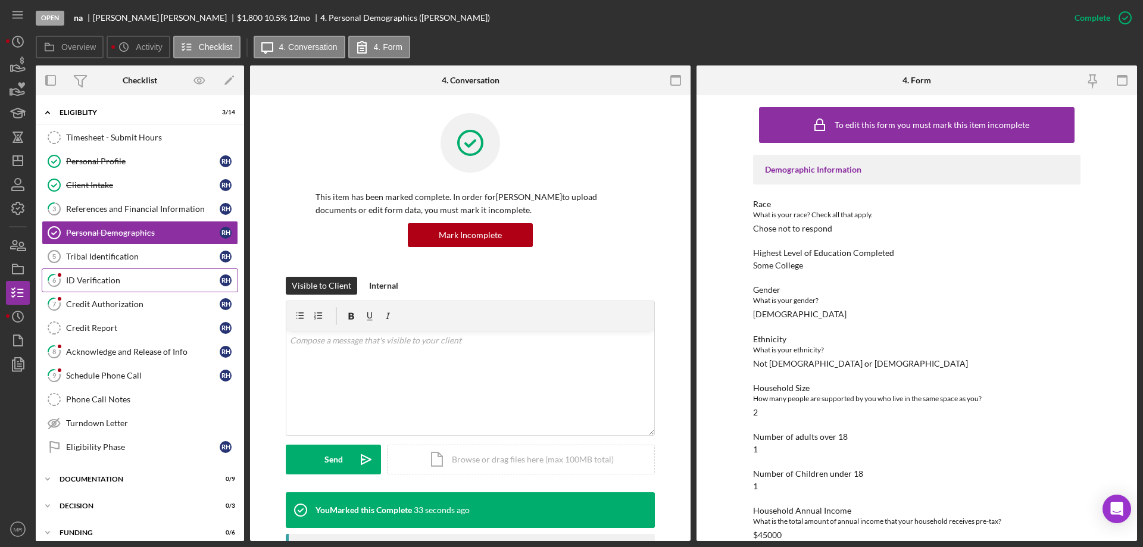
click at [89, 276] on div "ID Verification" at bounding box center [143, 281] width 154 height 10
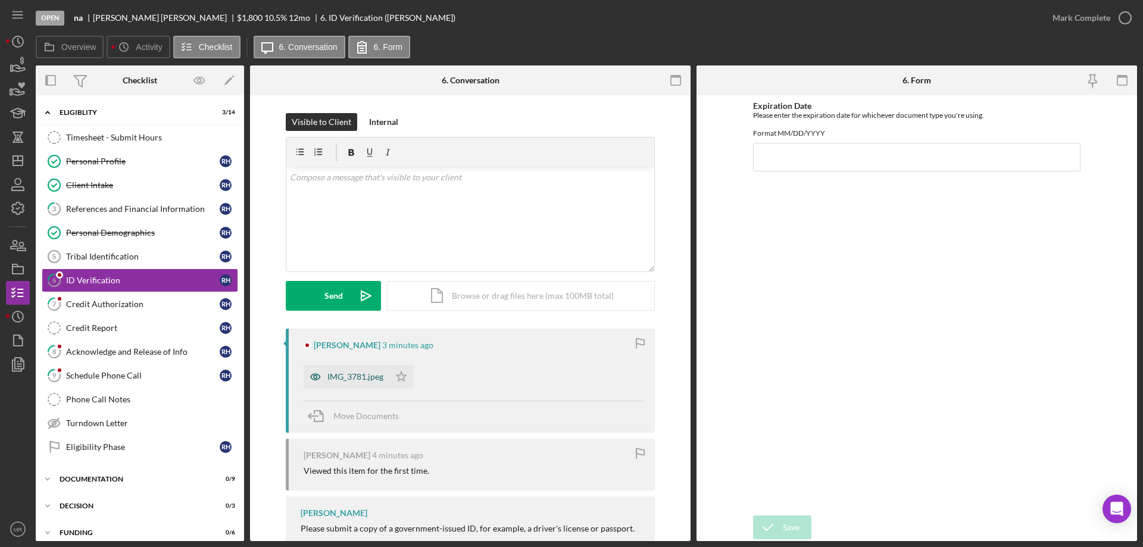
click at [344, 374] on div "IMG_3781.jpeg" at bounding box center [355, 377] width 56 height 10
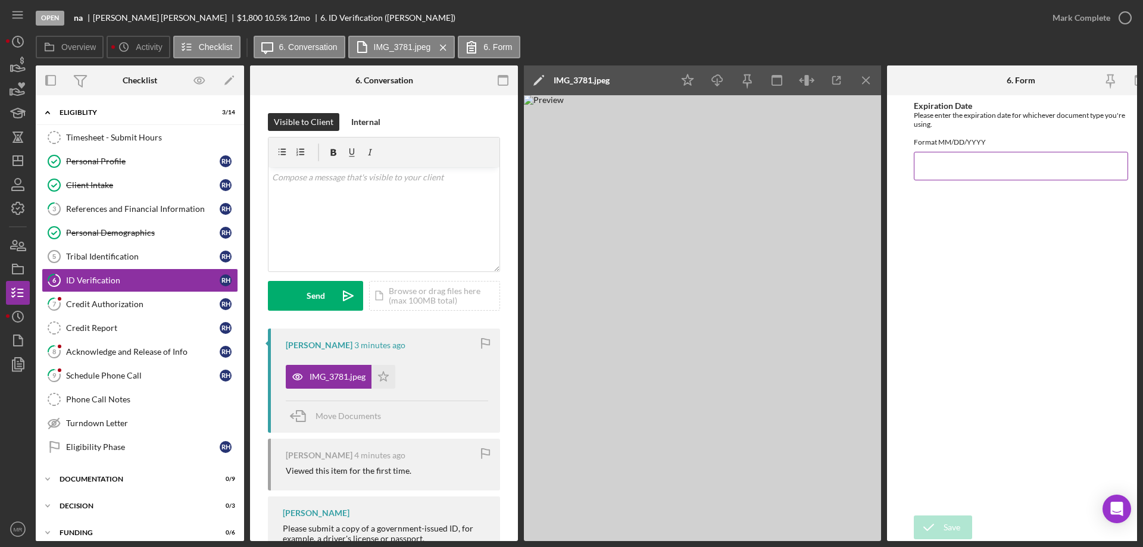
click at [953, 172] on input "Expiration Date" at bounding box center [1021, 166] width 214 height 29
type input "[DATE]"
click at [950, 523] on div "Save" at bounding box center [952, 528] width 17 height 24
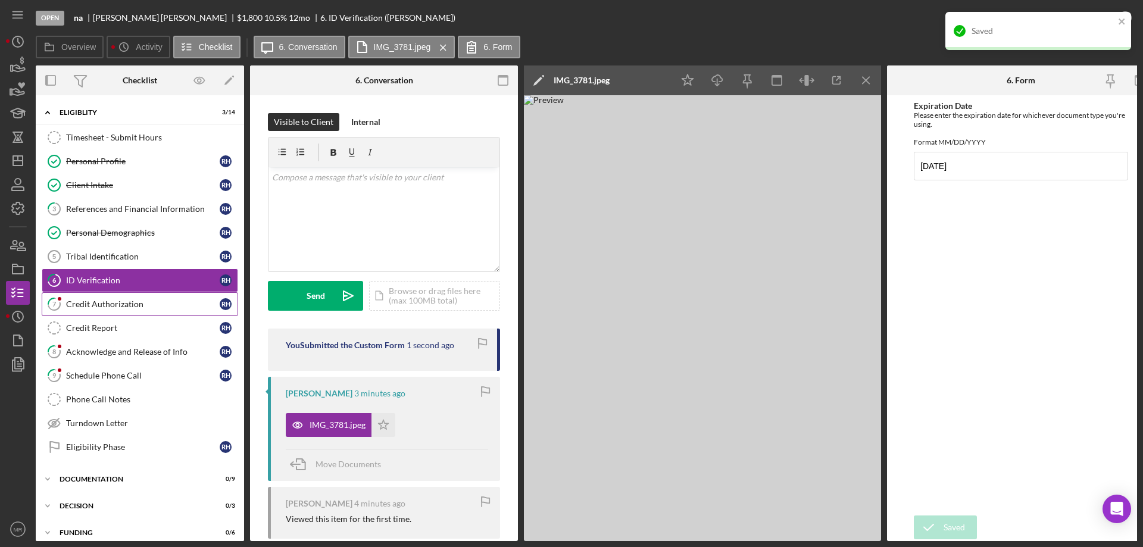
click at [102, 301] on div "Credit Authorization" at bounding box center [143, 304] width 154 height 10
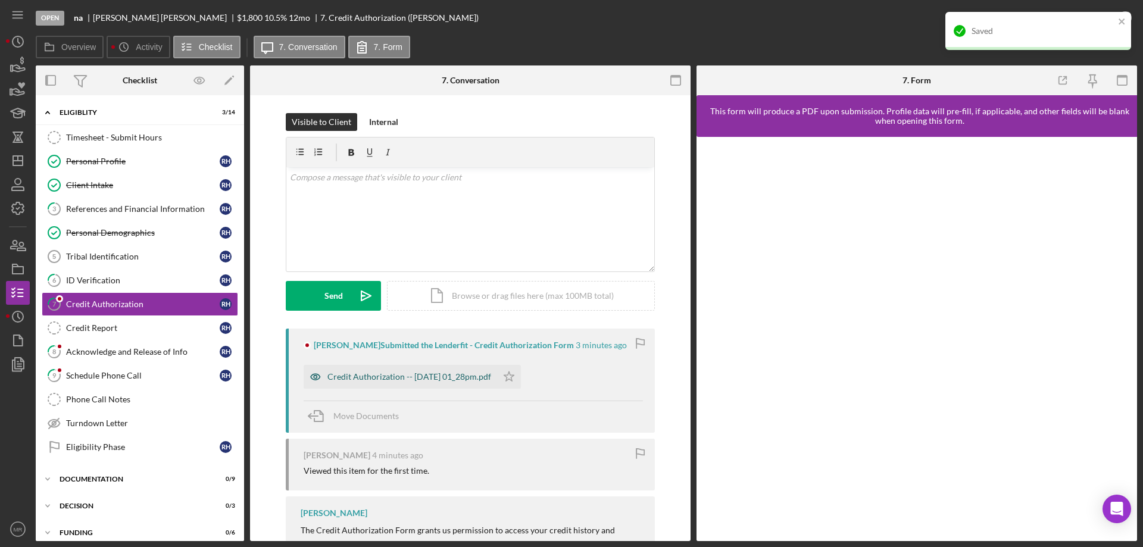
click at [412, 373] on div "Credit Authorization -- 2025-09-30 01_28pm.pdf" at bounding box center [401, 377] width 194 height 24
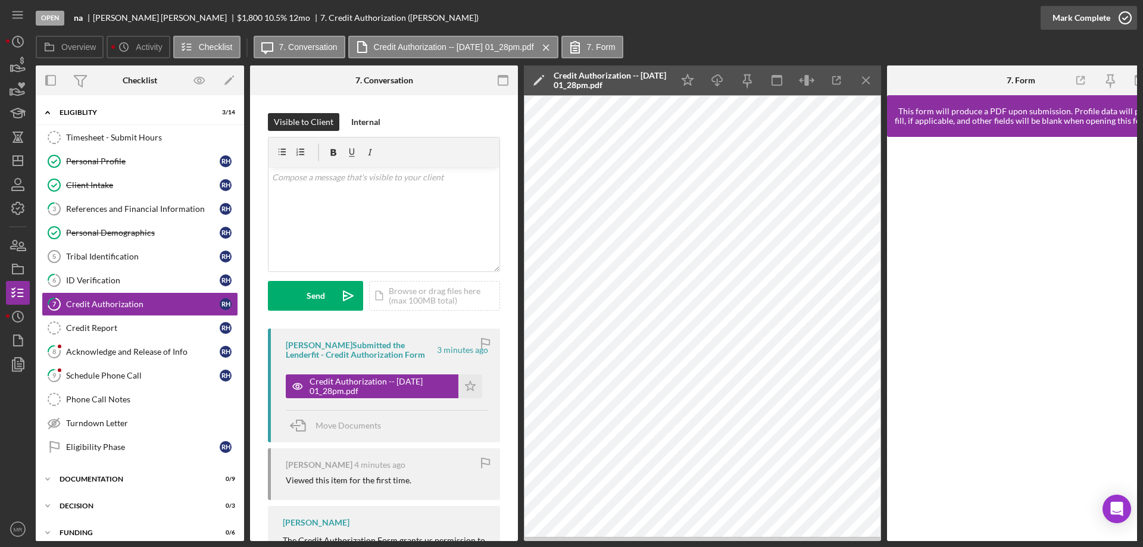
click at [1125, 20] on icon "button" at bounding box center [1125, 18] width 30 height 30
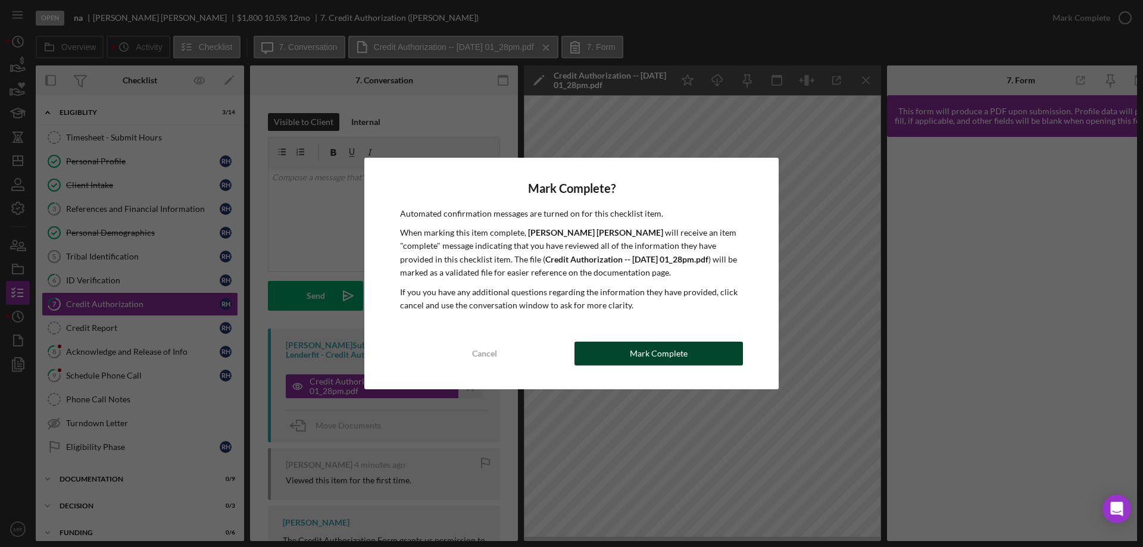
click at [682, 354] on div "Mark Complete" at bounding box center [659, 354] width 58 height 24
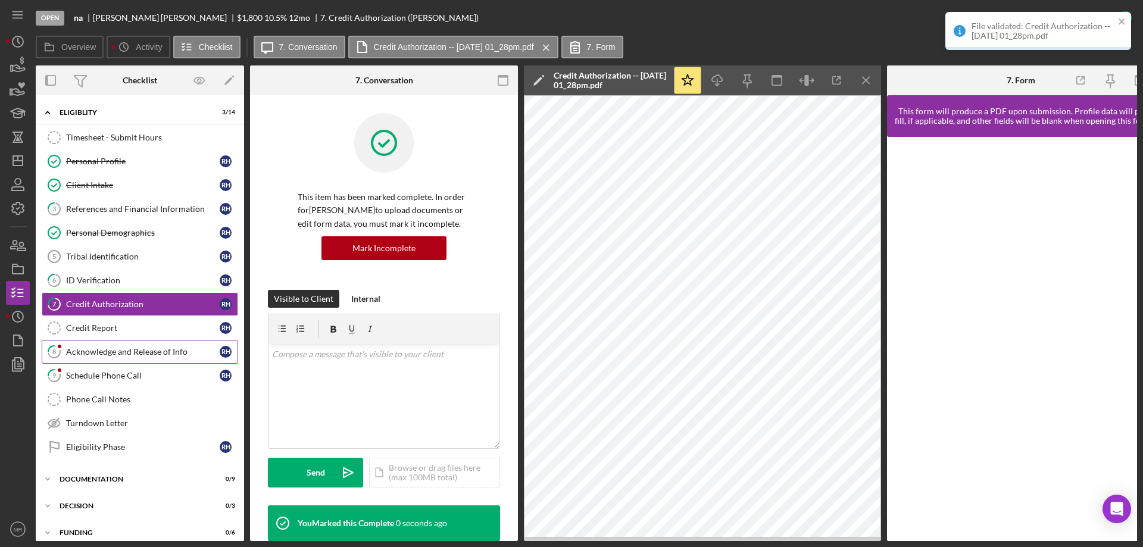
click at [121, 352] on div "Acknowledge and Release of Info" at bounding box center [143, 352] width 154 height 10
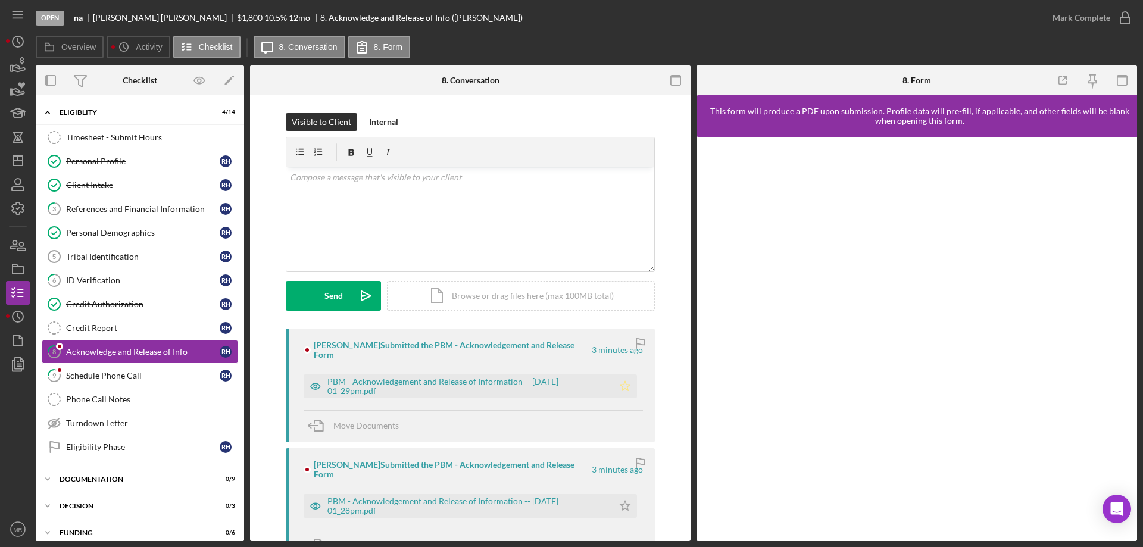
click at [623, 383] on polygon "button" at bounding box center [625, 386] width 10 height 10
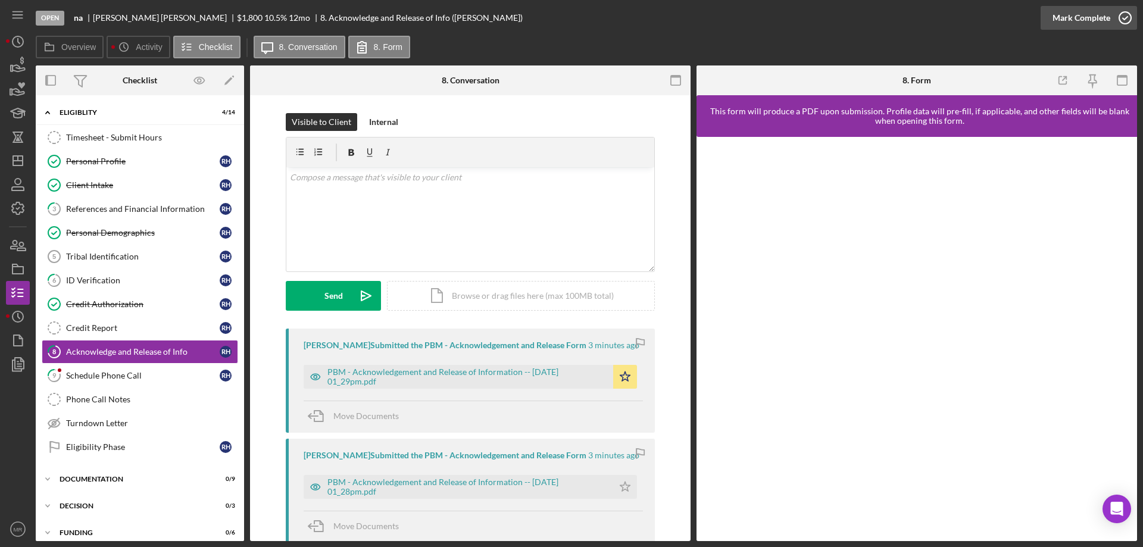
click at [1123, 15] on icon "button" at bounding box center [1125, 18] width 30 height 30
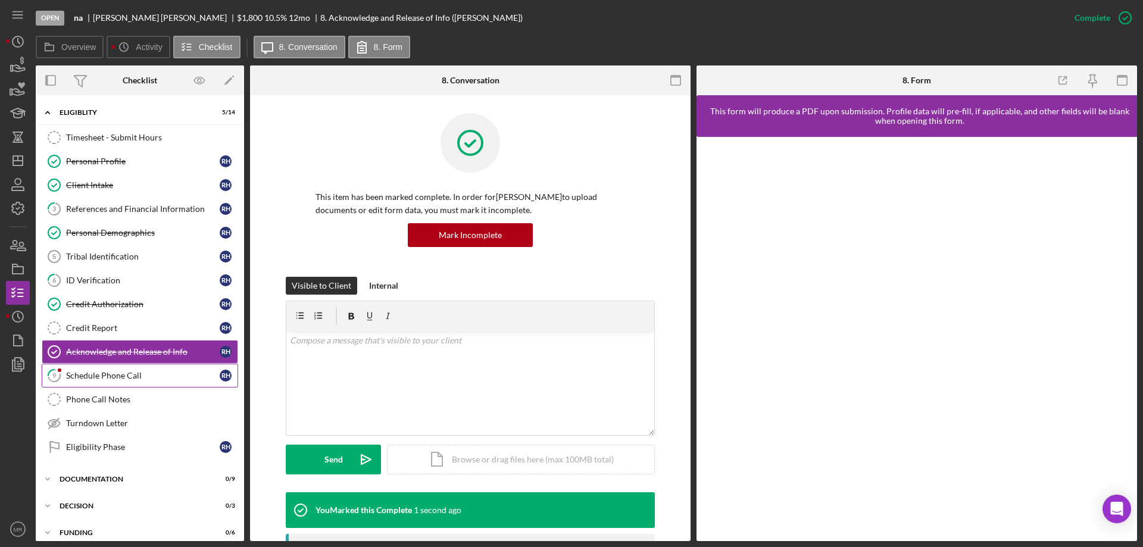
click at [92, 376] on div "Schedule Phone Call" at bounding box center [143, 376] width 154 height 10
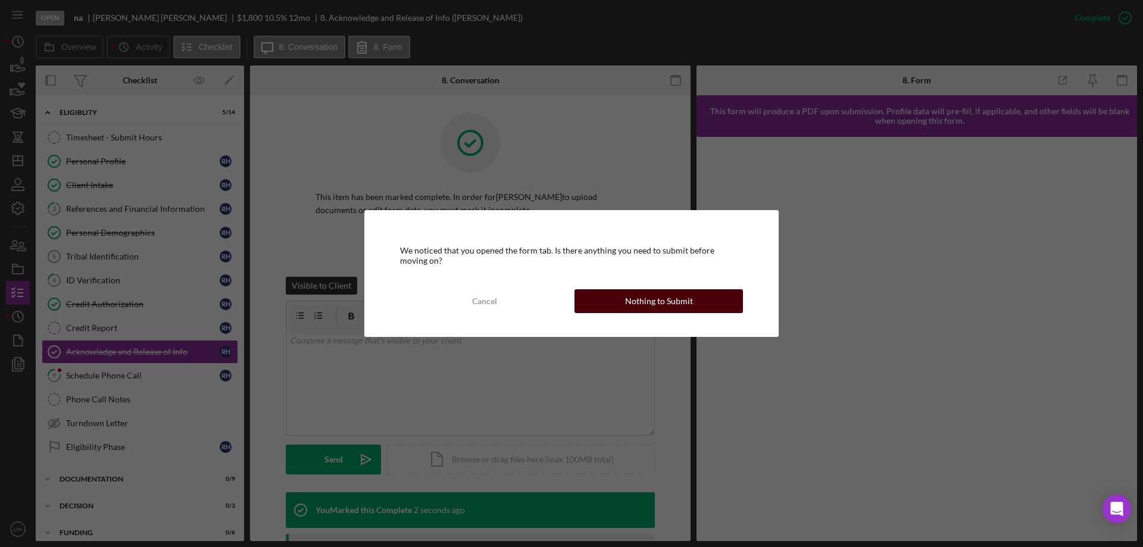
click at [666, 302] on div "Nothing to Submit" at bounding box center [659, 301] width 68 height 24
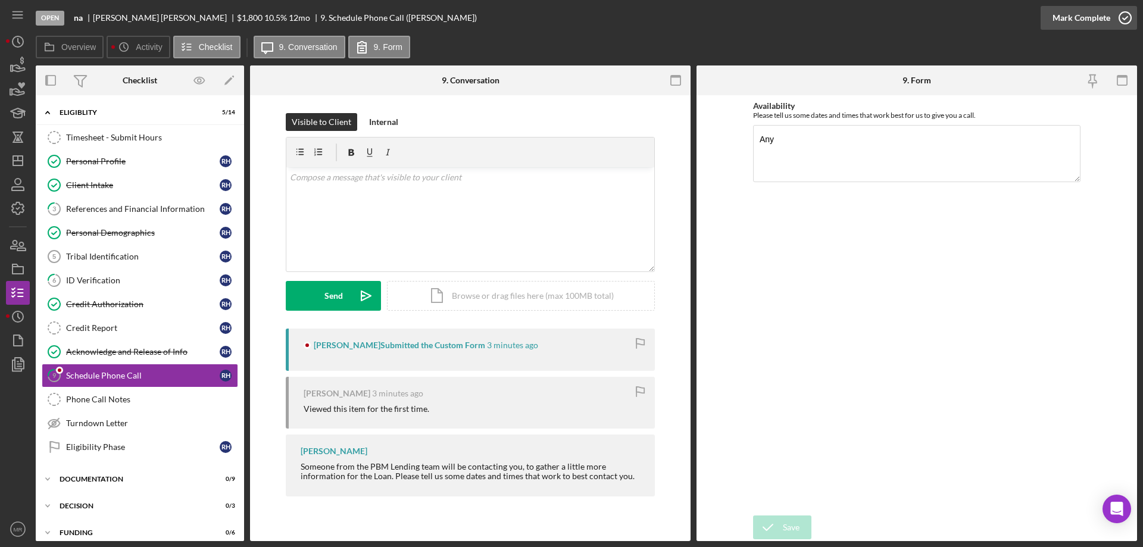
click at [1128, 20] on icon "button" at bounding box center [1125, 18] width 30 height 30
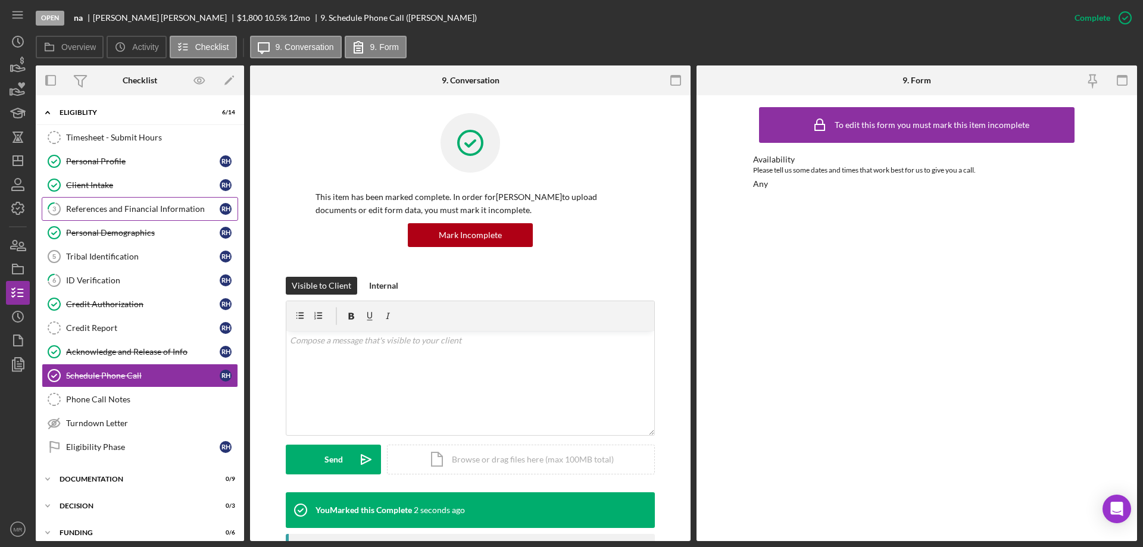
click at [110, 207] on div "References and Financial Information" at bounding box center [143, 209] width 154 height 10
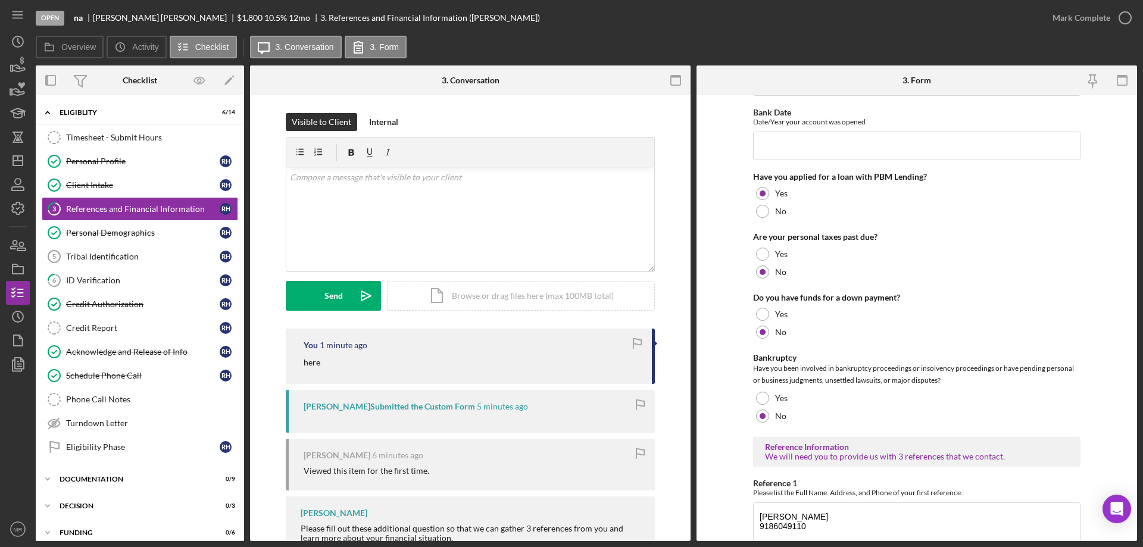
scroll to position [405, 0]
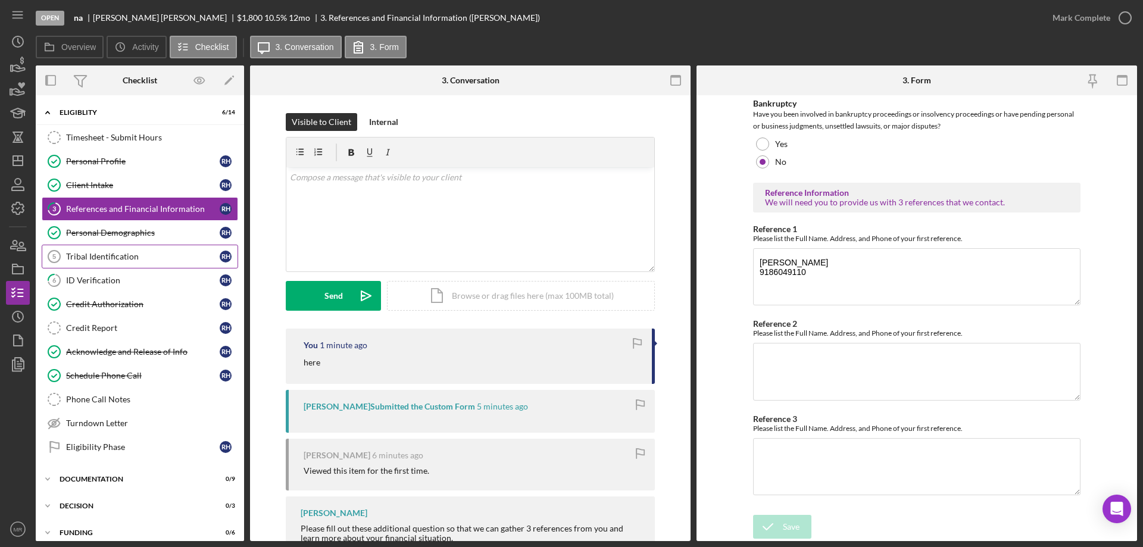
click at [92, 252] on div "Tribal Identification" at bounding box center [143, 257] width 154 height 10
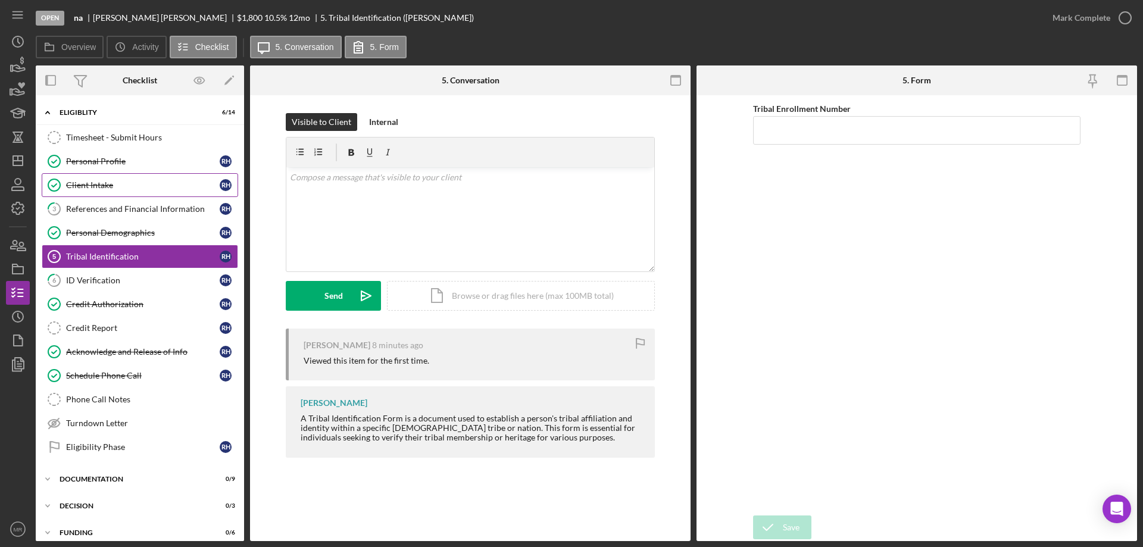
click at [110, 191] on link "Client Intake Client Intake R H" at bounding box center [140, 185] width 196 height 24
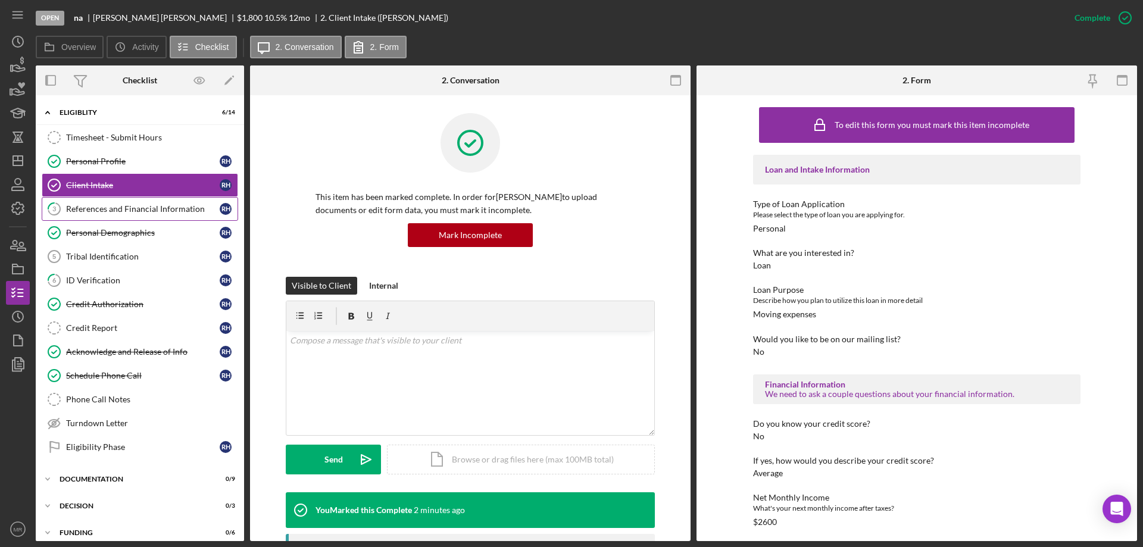
click at [112, 207] on div "References and Financial Information" at bounding box center [143, 209] width 154 height 10
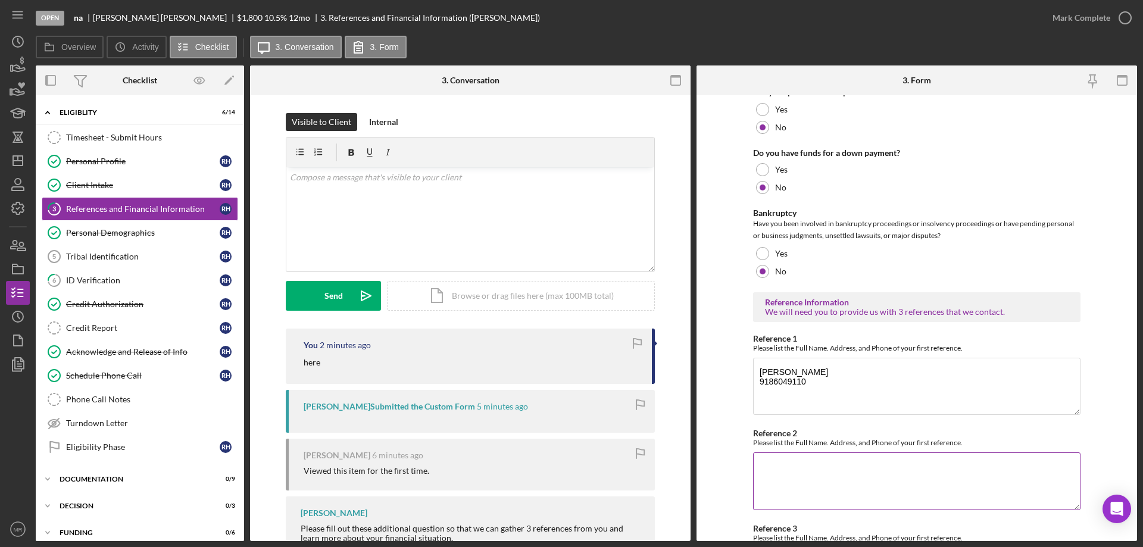
scroll to position [405, 0]
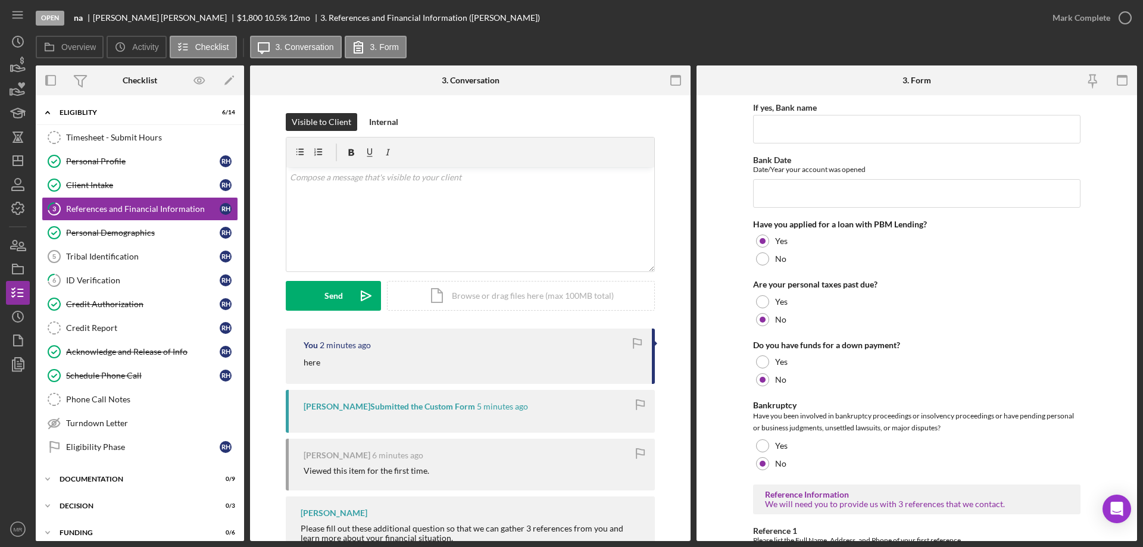
scroll to position [405, 0]
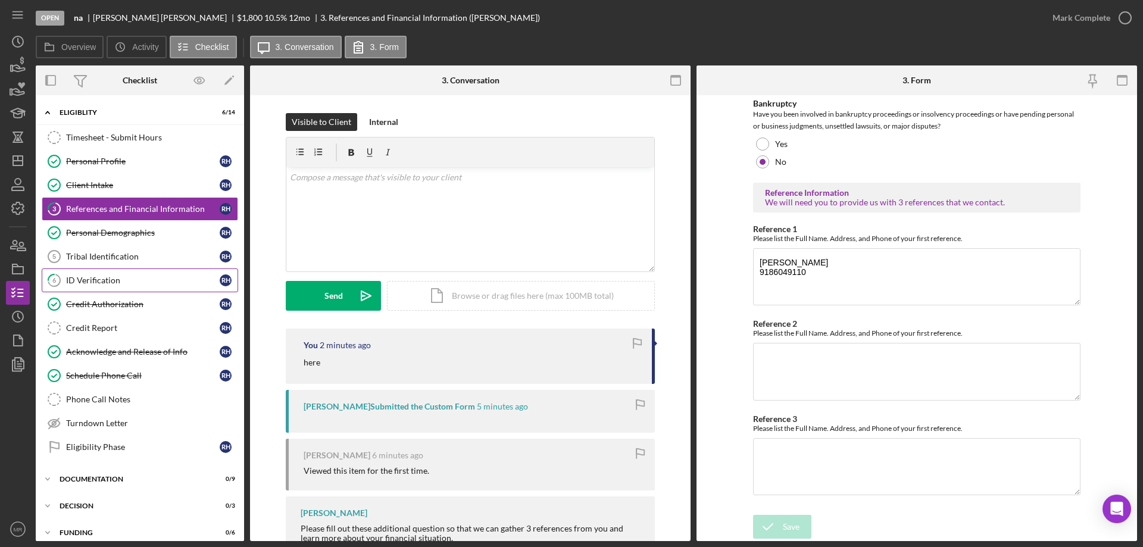
click at [87, 274] on link "6 ID Verification R H" at bounding box center [140, 281] width 196 height 24
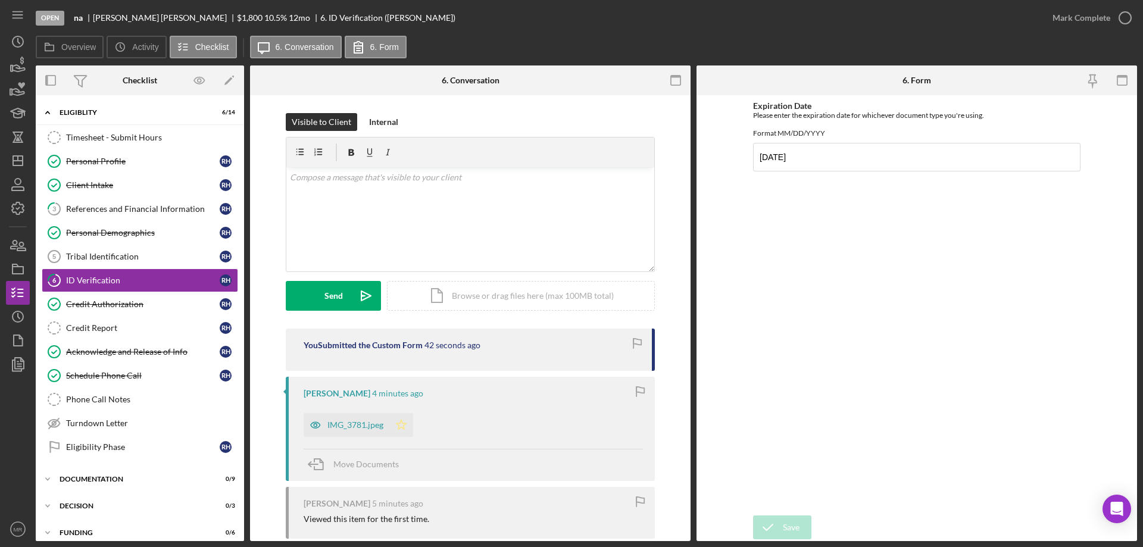
click at [400, 426] on icon "Icon/Star" at bounding box center [401, 425] width 24 height 24
click at [1121, 15] on icon "button" at bounding box center [1125, 18] width 30 height 30
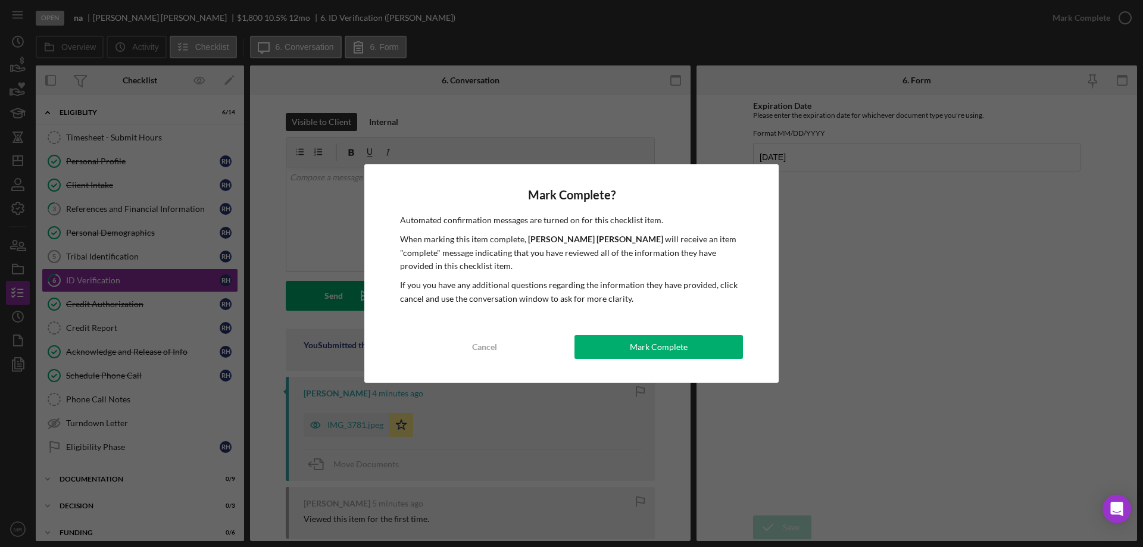
drag, startPoint x: 663, startPoint y: 331, endPoint x: 749, endPoint y: 338, distance: 86.6
click at [666, 329] on div "Mark Complete? Automated confirmation messages are turned on for this checklist…" at bounding box center [571, 273] width 414 height 219
click at [717, 345] on button "Mark Complete" at bounding box center [659, 347] width 169 height 24
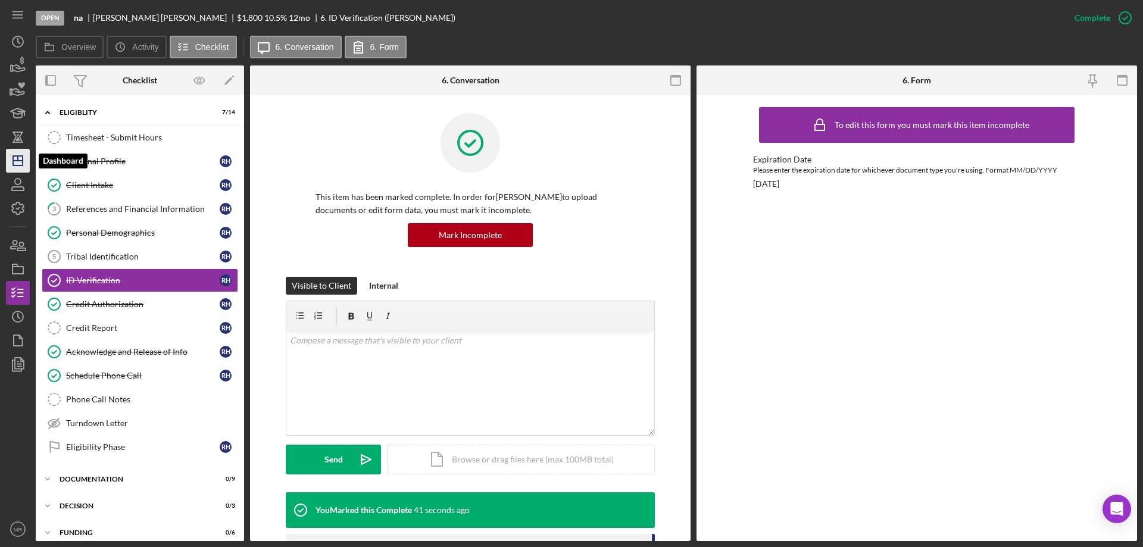
click at [17, 160] on icon "Icon/Dashboard" at bounding box center [18, 161] width 30 height 30
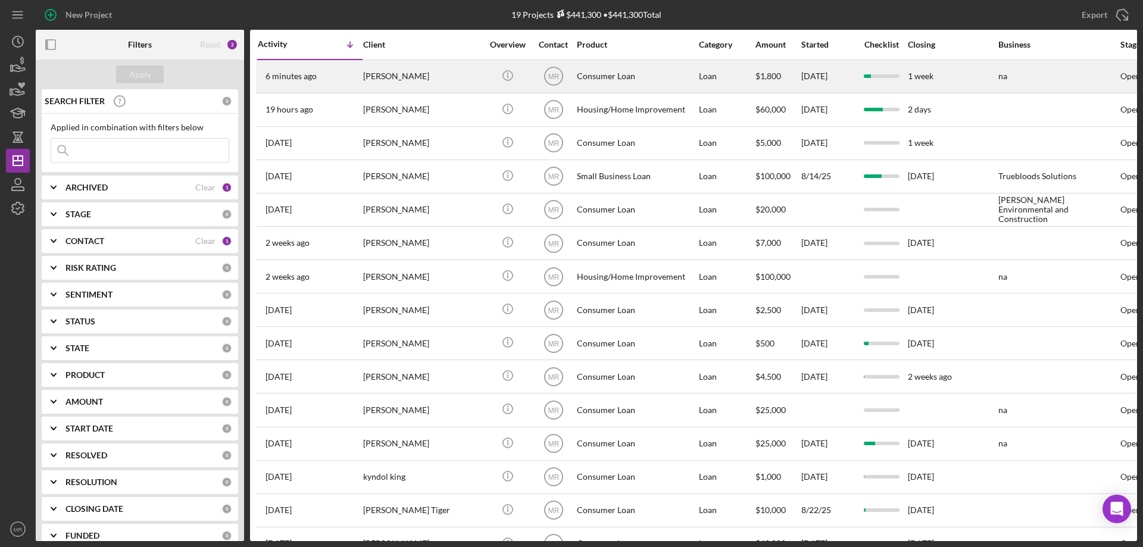
click at [439, 76] on div "[PERSON_NAME]" at bounding box center [422, 77] width 119 height 32
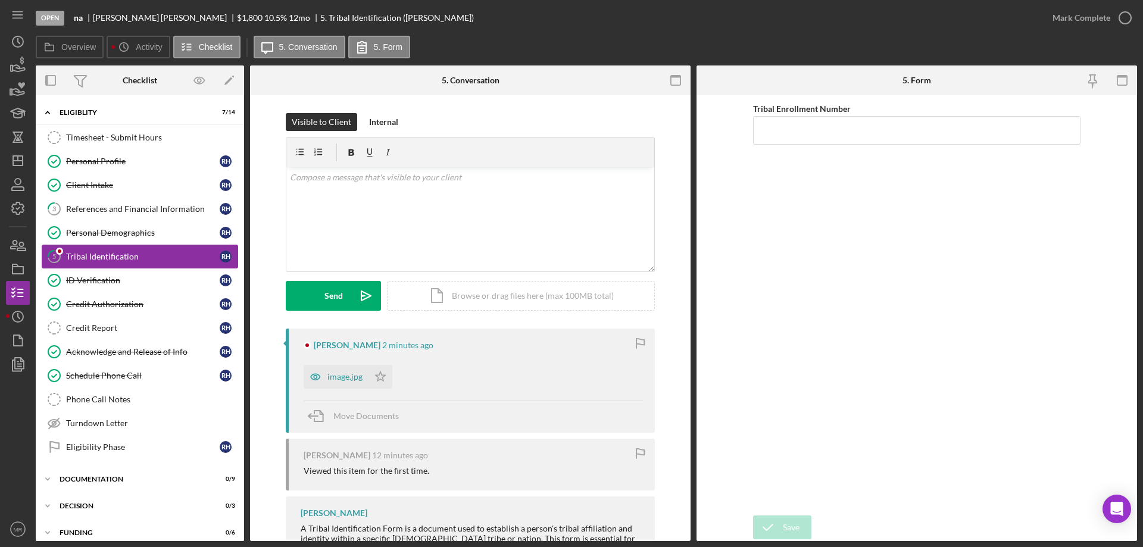
click at [99, 257] on div "Tribal Identification" at bounding box center [143, 257] width 154 height 10
click at [328, 380] on div "image.jpg" at bounding box center [344, 377] width 35 height 10
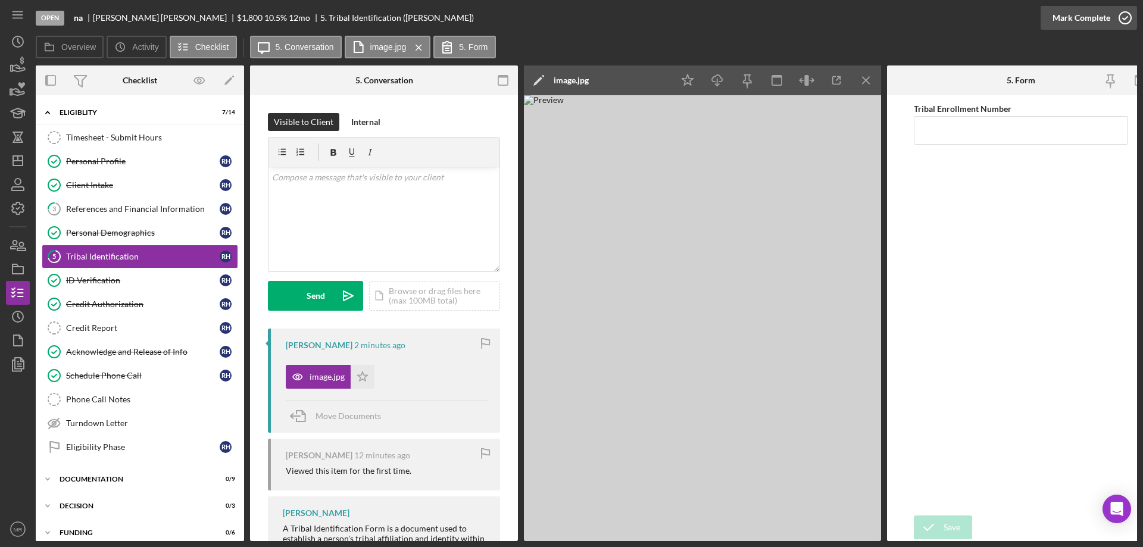
click at [1126, 18] on icon "button" at bounding box center [1125, 18] width 30 height 30
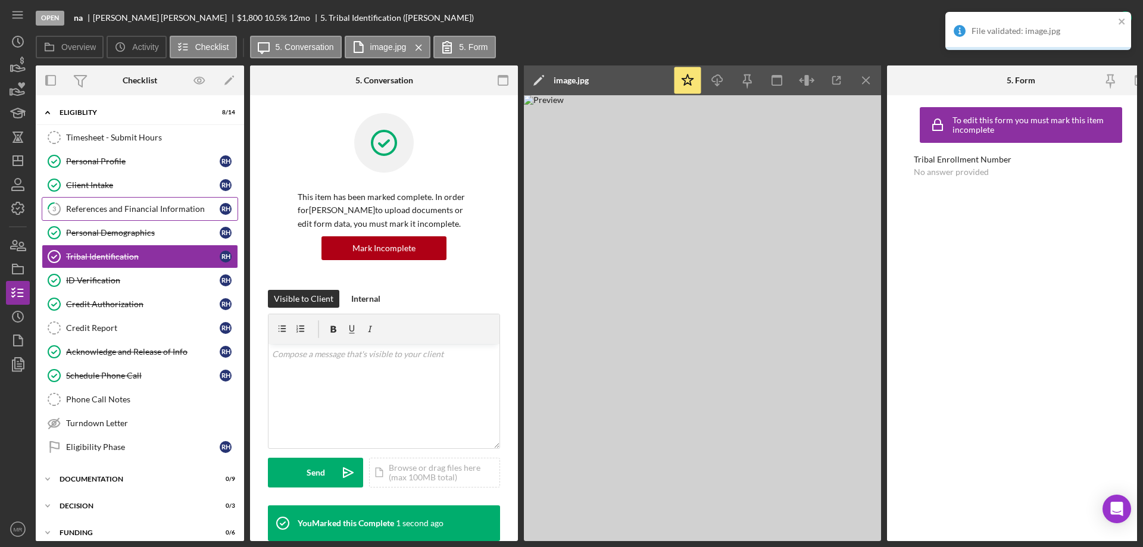
click at [93, 205] on div "References and Financial Information" at bounding box center [143, 209] width 154 height 10
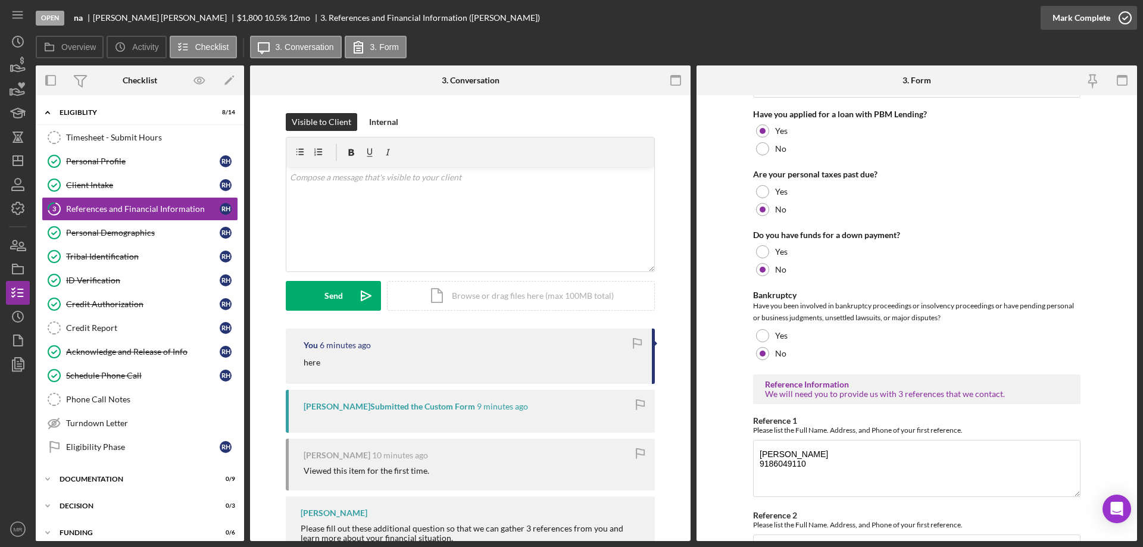
scroll to position [107, 0]
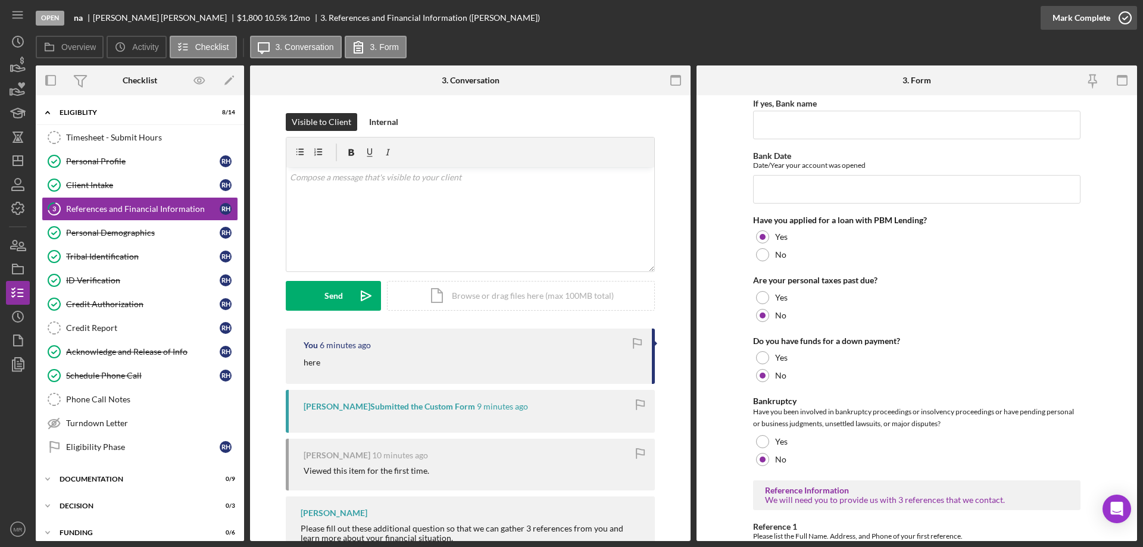
click at [1127, 20] on icon "button" at bounding box center [1125, 18] width 30 height 30
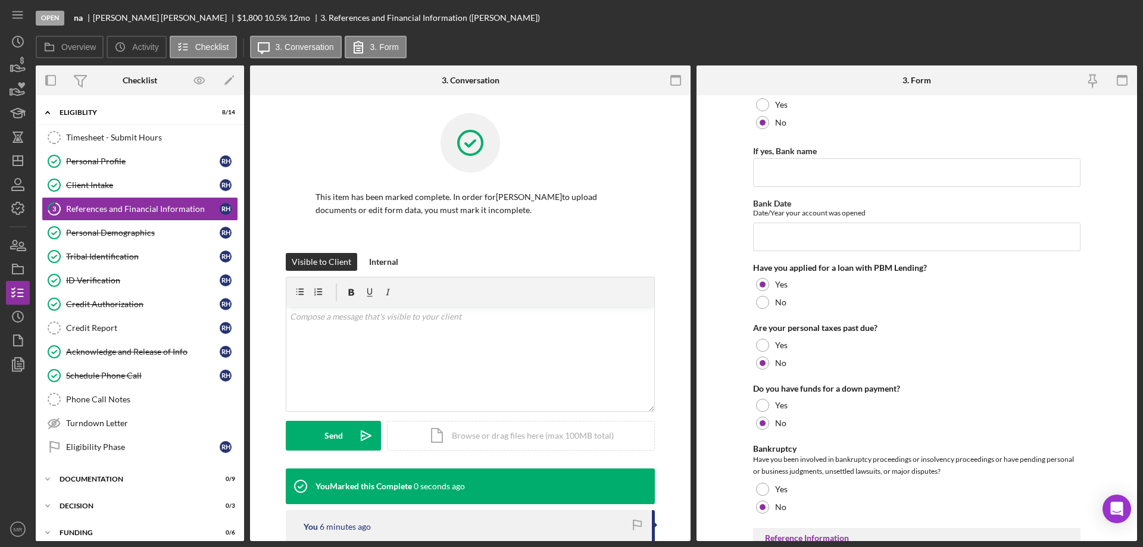
scroll to position [155, 0]
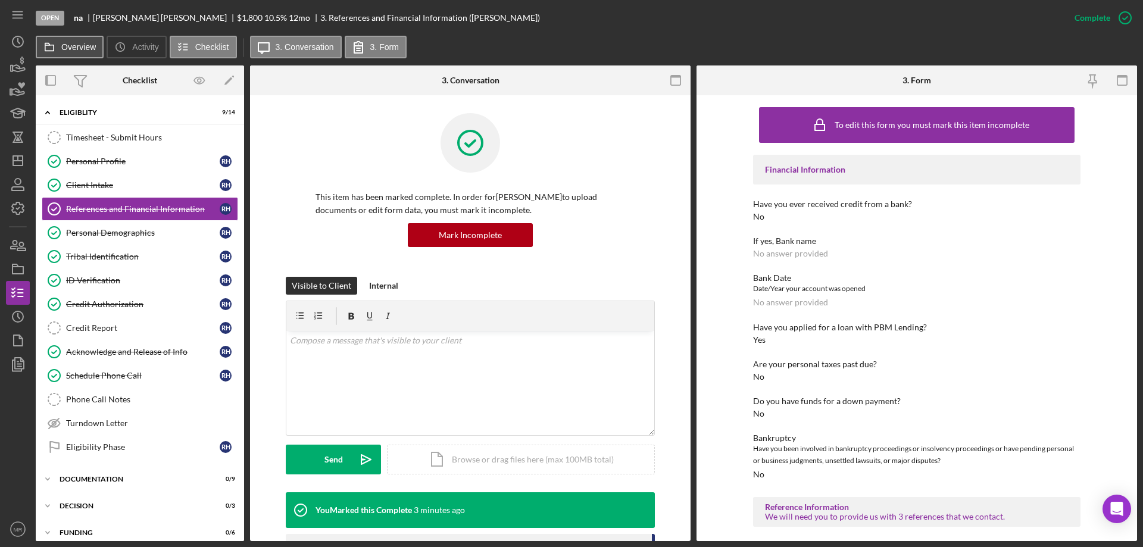
click at [63, 45] on label "Overview" at bounding box center [78, 47] width 35 height 10
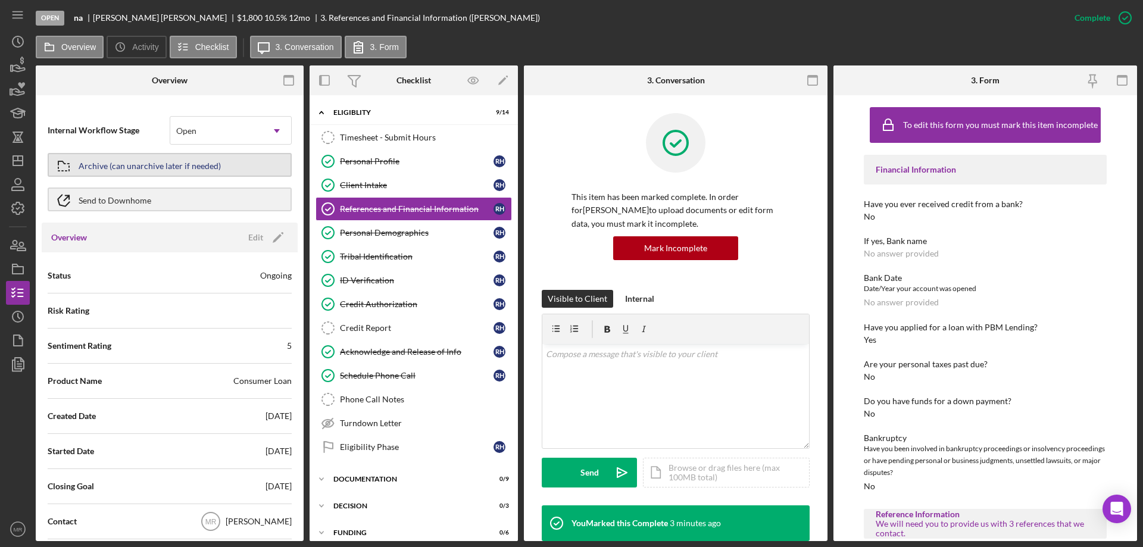
click at [127, 158] on div "Archive (can unarchive later if needed)" at bounding box center [150, 164] width 142 height 21
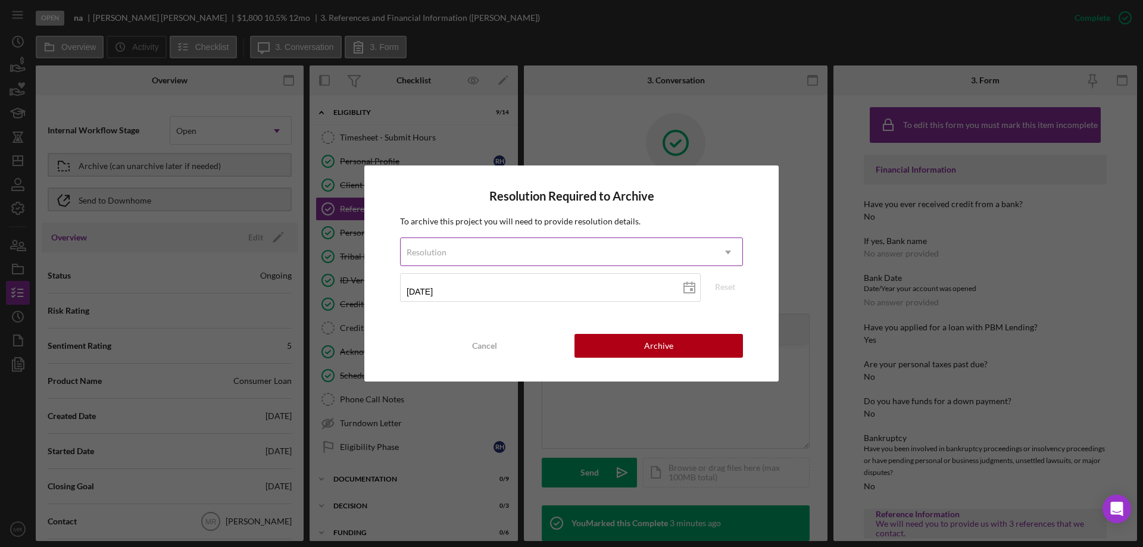
click at [564, 252] on div "Resolution" at bounding box center [557, 252] width 313 height 27
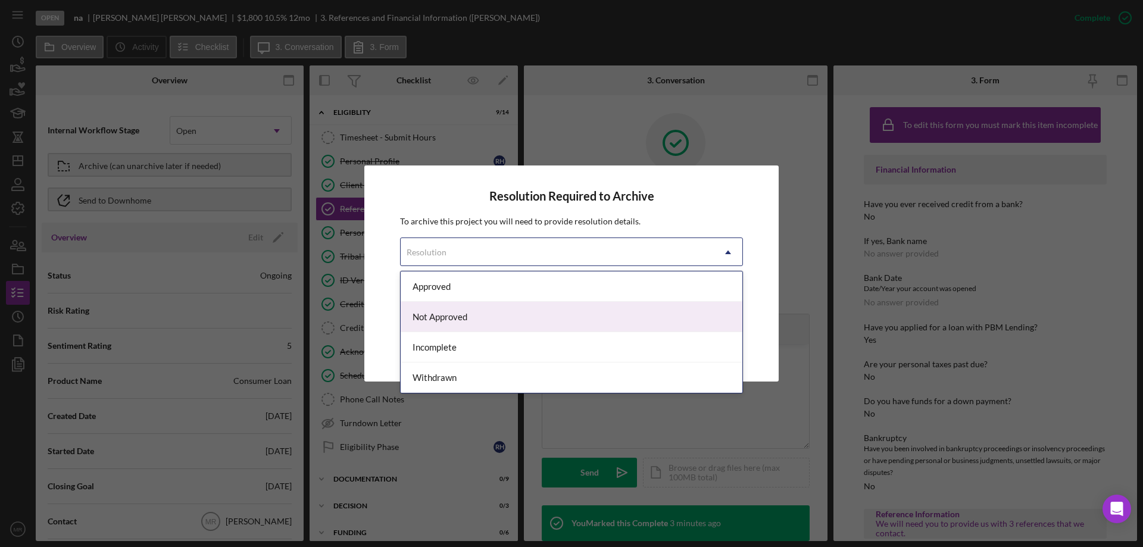
click at [530, 315] on div "Not Approved" at bounding box center [572, 317] width 342 height 30
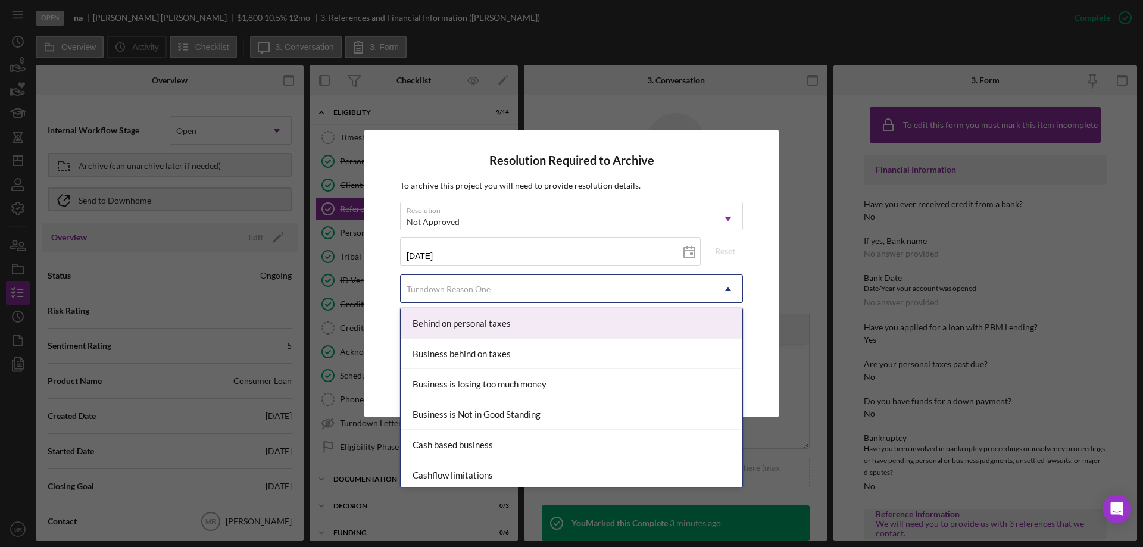
click at [546, 291] on div "Turndown Reason One" at bounding box center [557, 289] width 313 height 27
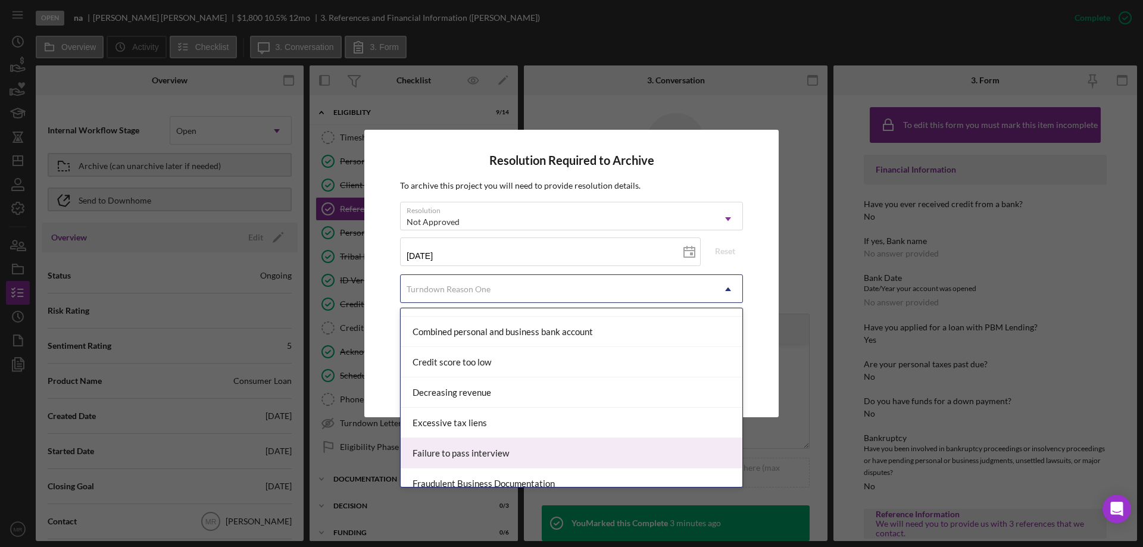
scroll to position [119, 0]
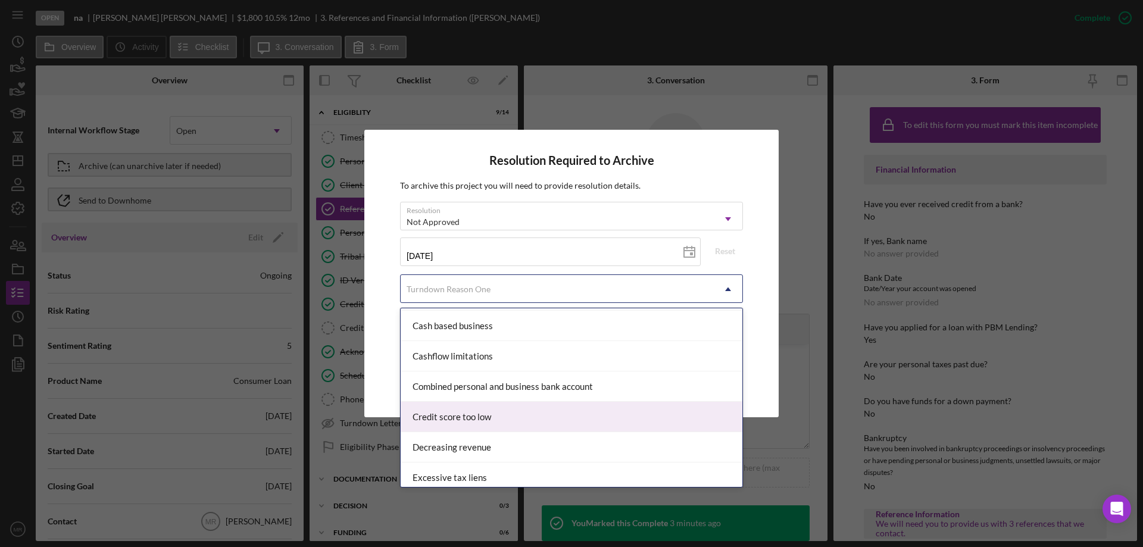
click at [478, 413] on div "Credit score too low" at bounding box center [572, 417] width 342 height 30
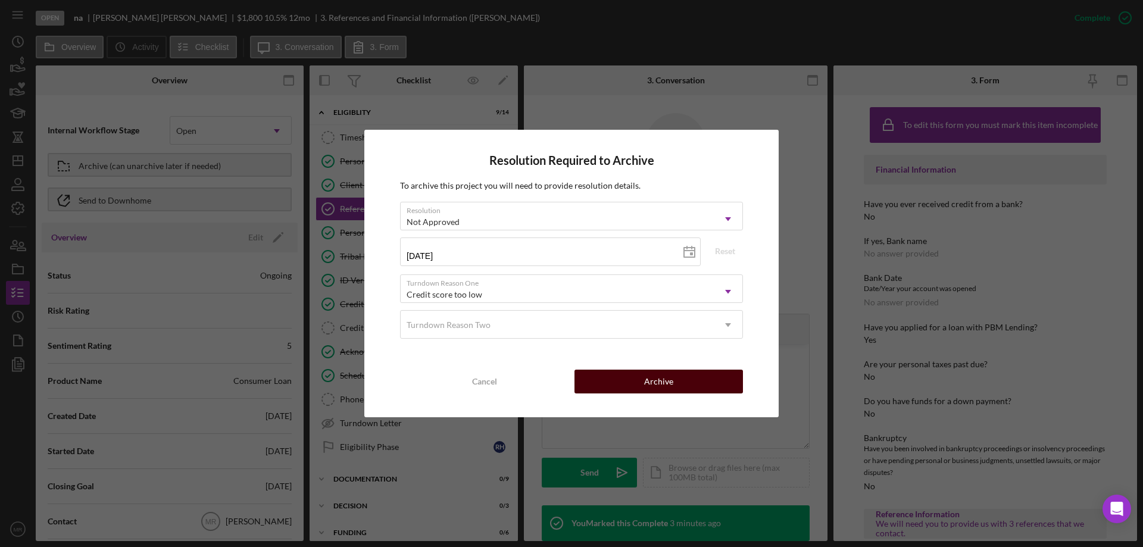
click at [662, 373] on div "Archive" at bounding box center [658, 382] width 29 height 24
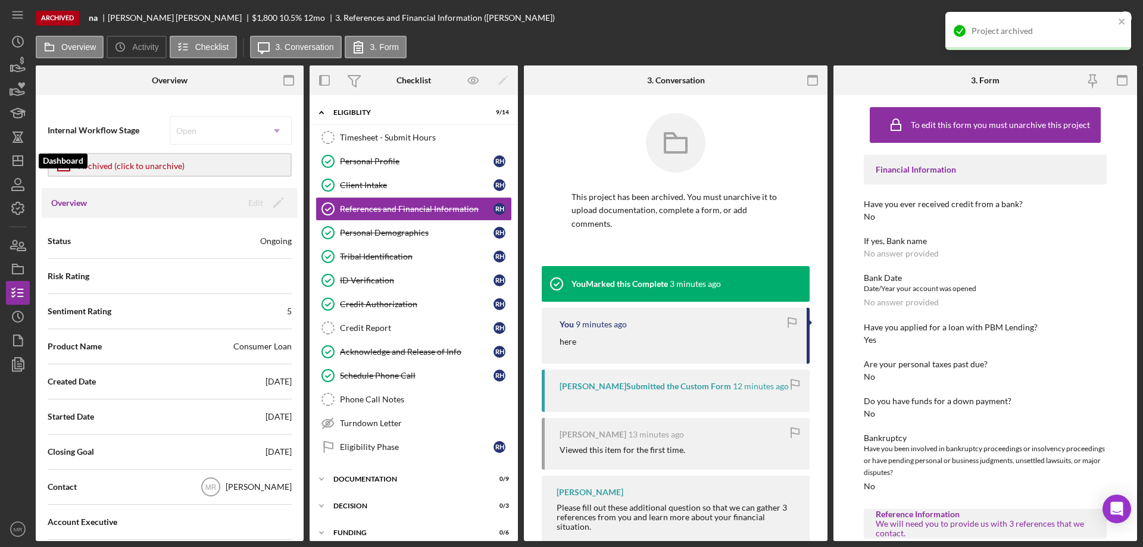
click at [20, 160] on icon "Icon/Dashboard" at bounding box center [18, 161] width 30 height 30
